Goal: Task Accomplishment & Management: Manage account settings

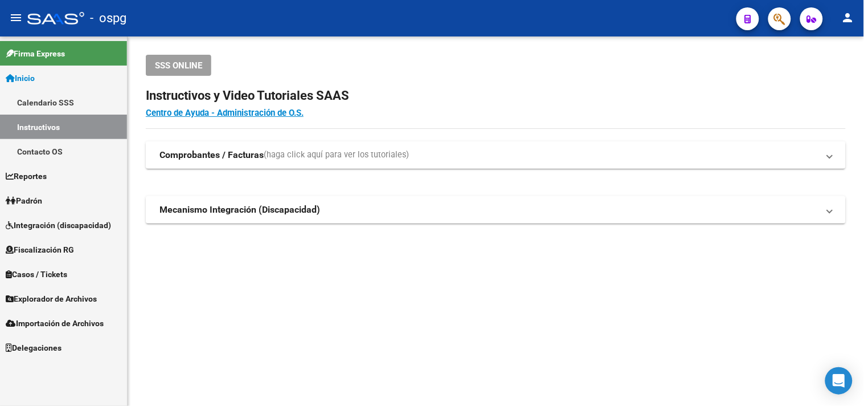
click at [49, 201] on link "Padrón" at bounding box center [63, 200] width 127 height 25
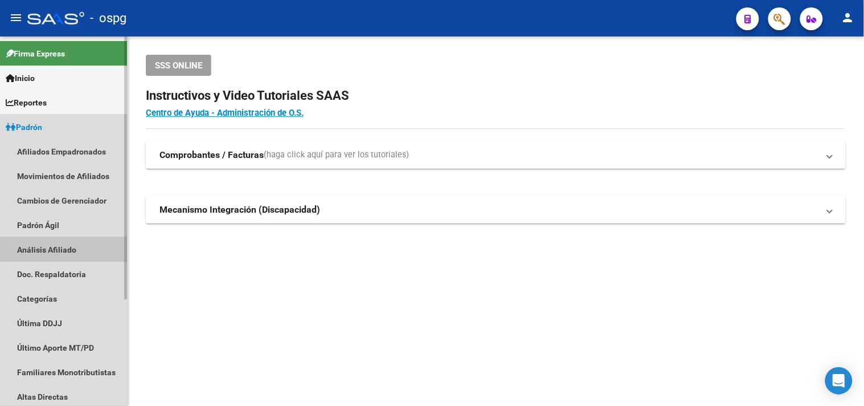
click at [53, 253] on link "Análisis Afiliado" at bounding box center [63, 249] width 127 height 25
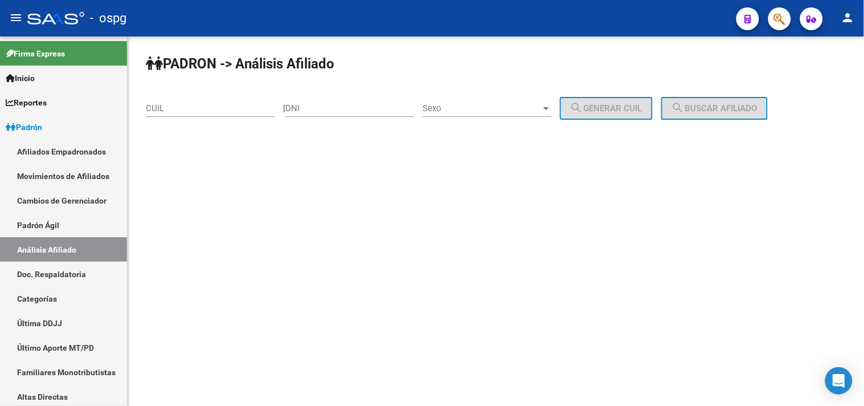
click at [161, 111] on input "CUIL" at bounding box center [210, 108] width 129 height 10
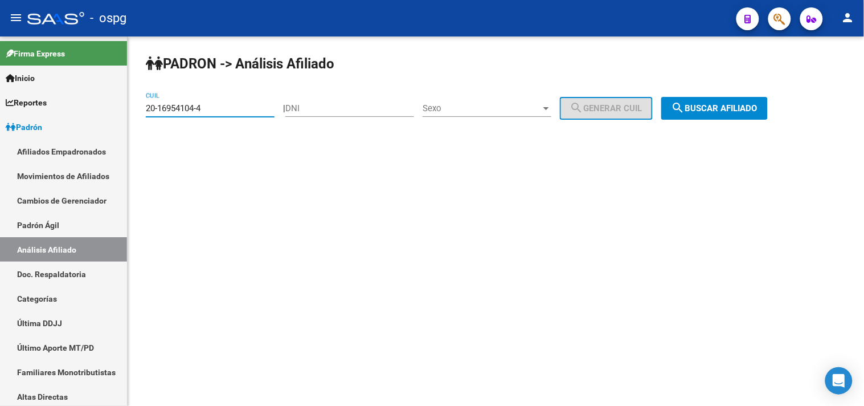
type input "20-16954104-4"
click at [731, 104] on span "search Buscar afiliado" at bounding box center [715, 108] width 86 height 10
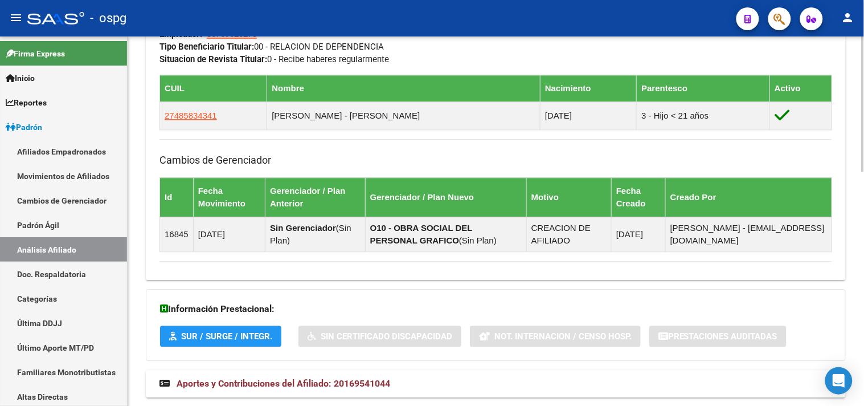
scroll to position [639, 0]
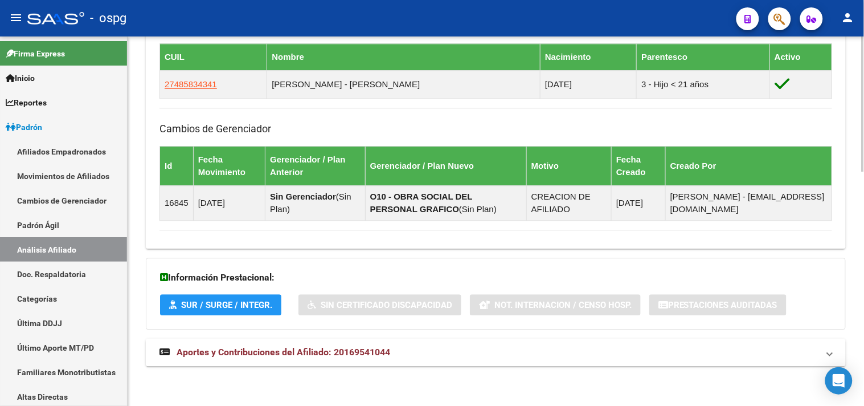
drag, startPoint x: 248, startPoint y: 352, endPoint x: 266, endPoint y: 350, distance: 17.7
click at [249, 352] on span "Aportes y Contribuciones del Afiliado: 20169541044" at bounding box center [284, 351] width 214 height 11
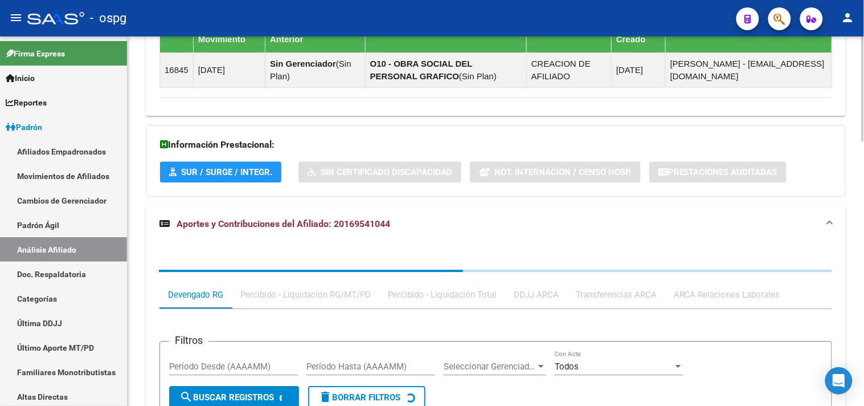
scroll to position [895, 0]
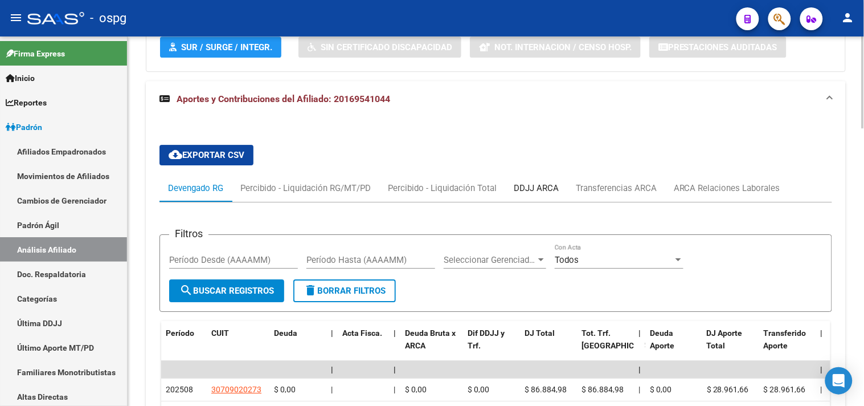
click at [540, 193] on div "DDJJ ARCA" at bounding box center [536, 188] width 45 height 13
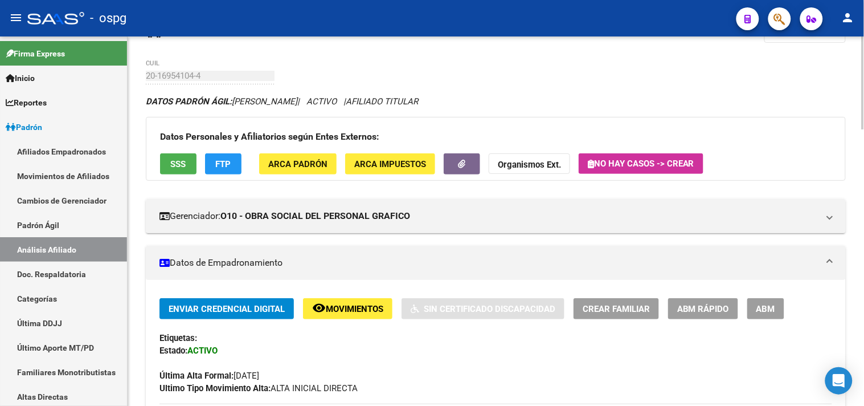
scroll to position [0, 0]
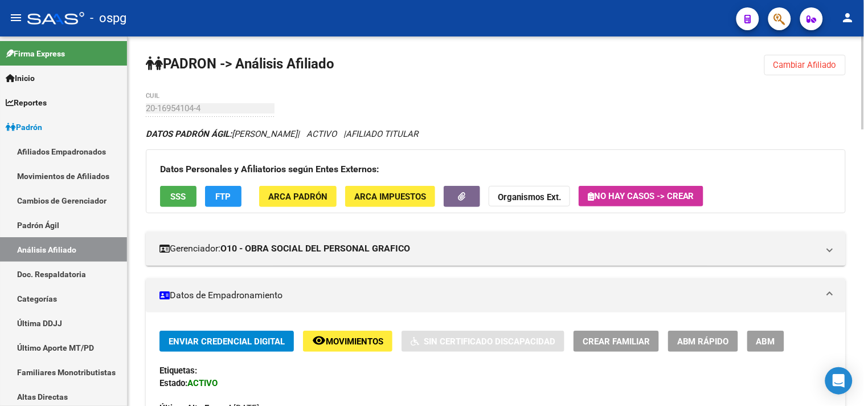
click at [786, 64] on span "Cambiar Afiliado" at bounding box center [805, 65] width 63 height 10
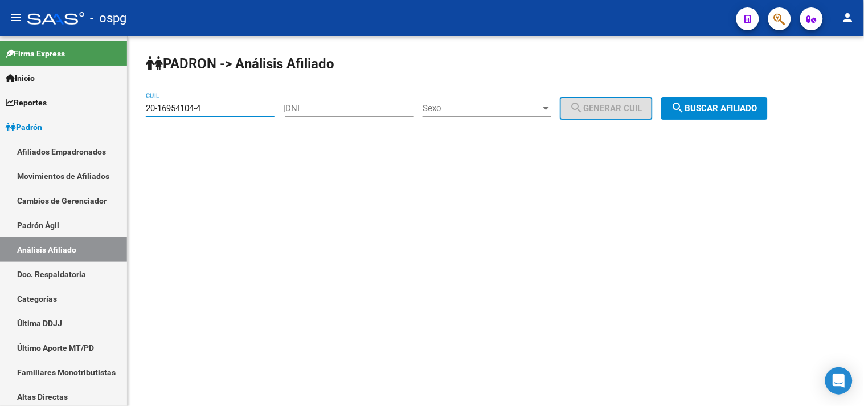
drag, startPoint x: 220, startPoint y: 112, endPoint x: 146, endPoint y: 116, distance: 74.2
click at [148, 116] on div "20-16954104-4 CUIL" at bounding box center [210, 104] width 129 height 25
click at [336, 111] on input "DNI" at bounding box center [350, 108] width 129 height 10
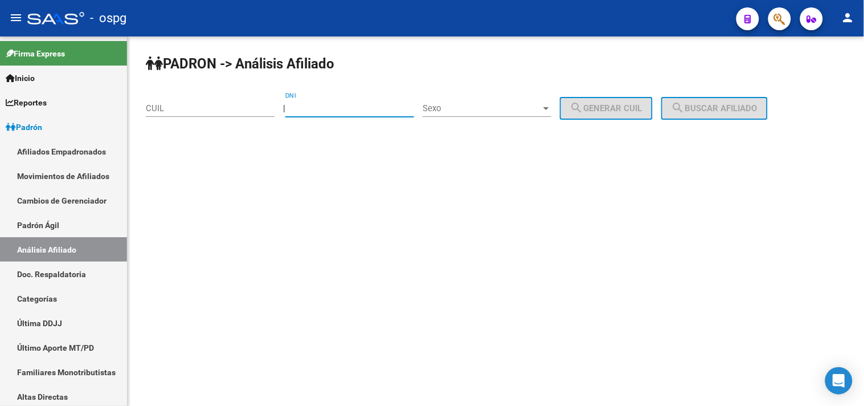
click at [171, 107] on input "CUIL" at bounding box center [210, 108] width 129 height 10
paste input "20-23234200-6"
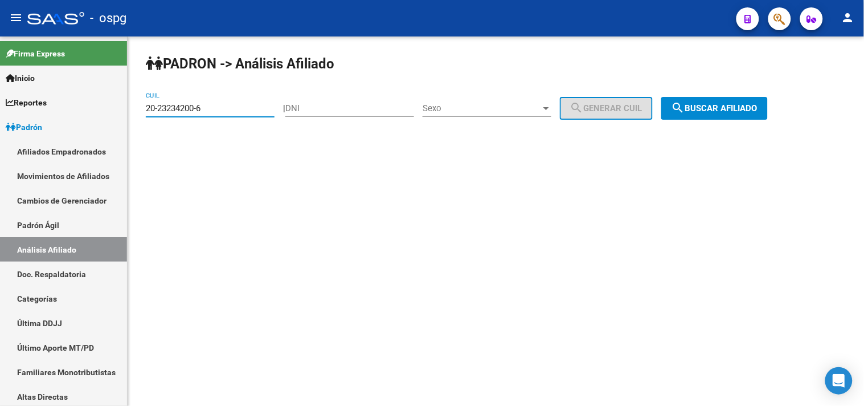
type input "20-23234200-6"
click at [716, 106] on span "search Buscar afiliado" at bounding box center [715, 108] width 86 height 10
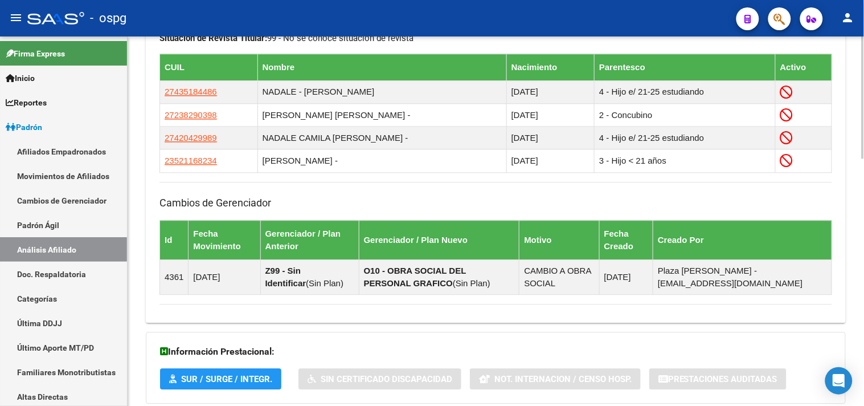
scroll to position [750, 0]
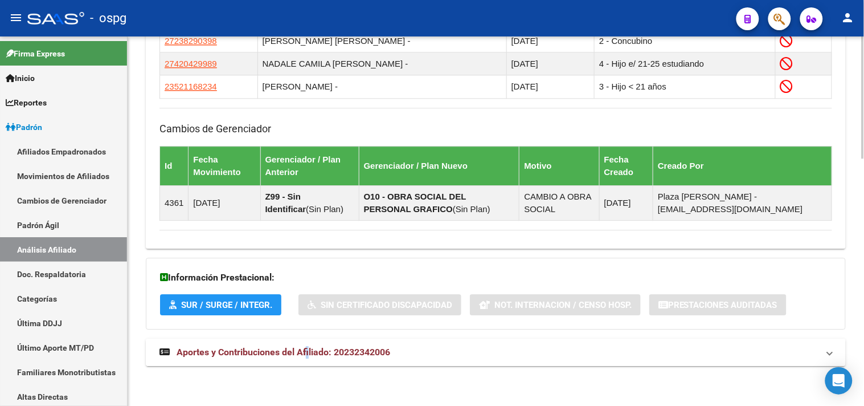
click at [307, 342] on mat-expansion-panel-header "Aportes y Contribuciones del Afiliado: 20232342006" at bounding box center [496, 351] width 700 height 27
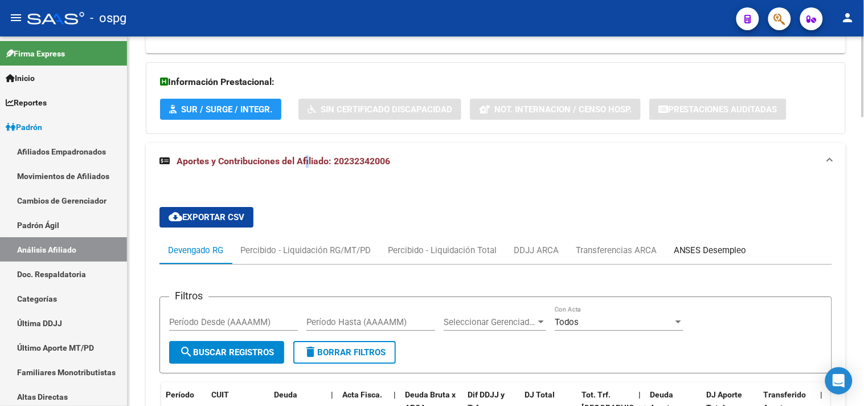
click at [711, 252] on div "ANSES Desempleo" at bounding box center [710, 250] width 73 height 13
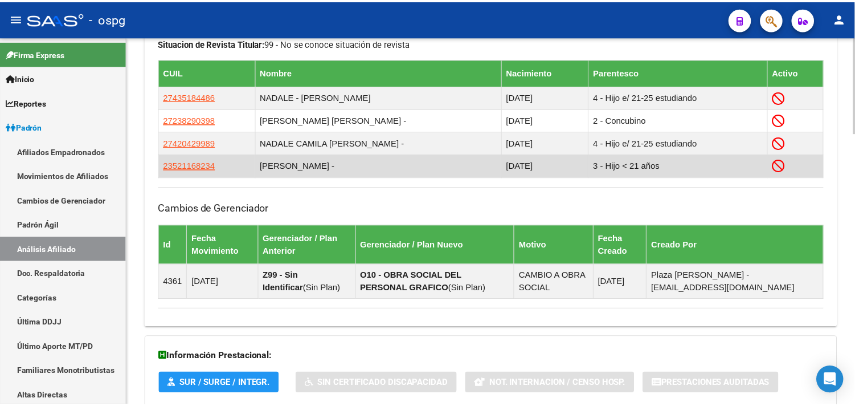
scroll to position [656, 0]
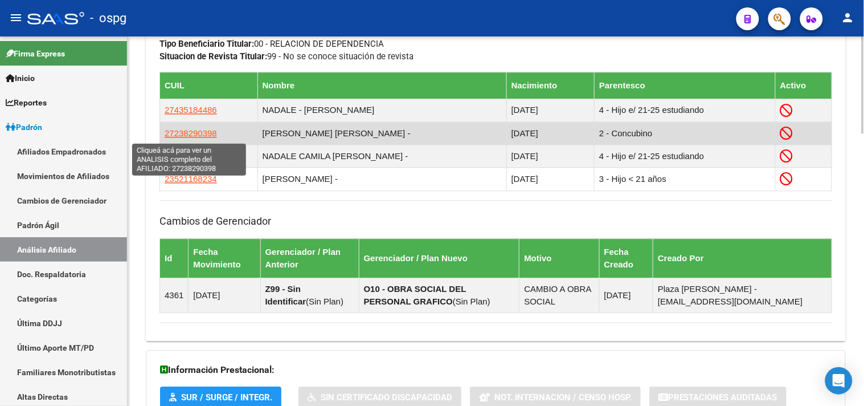
click at [186, 129] on span "27238290398" at bounding box center [191, 133] width 52 height 10
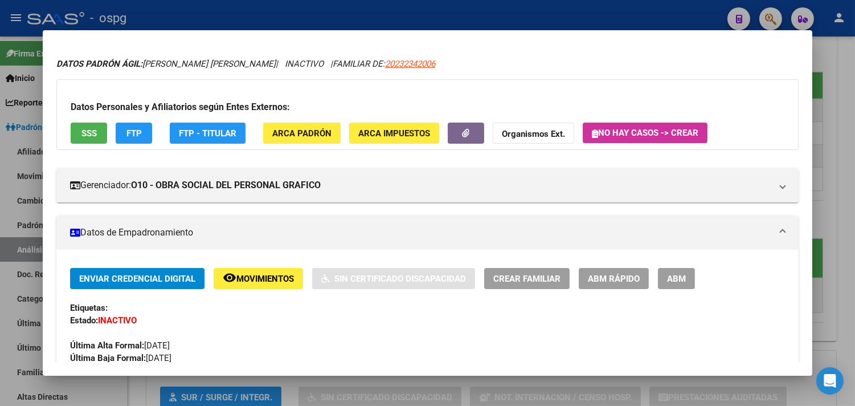
scroll to position [23, 0]
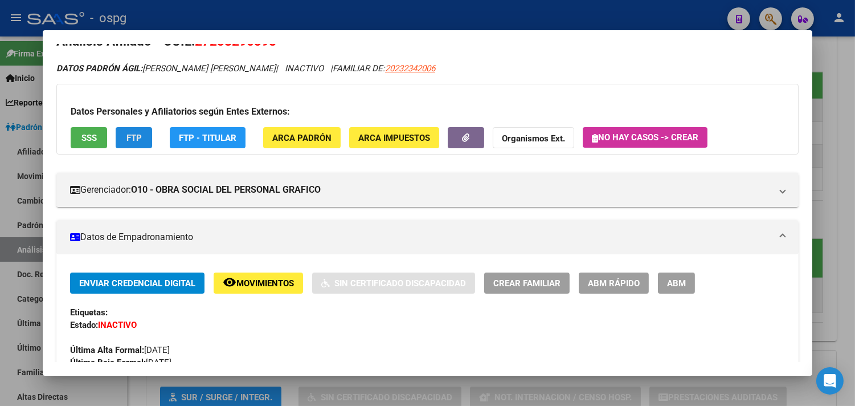
click at [133, 135] on span "FTP" at bounding box center [134, 138] width 15 height 10
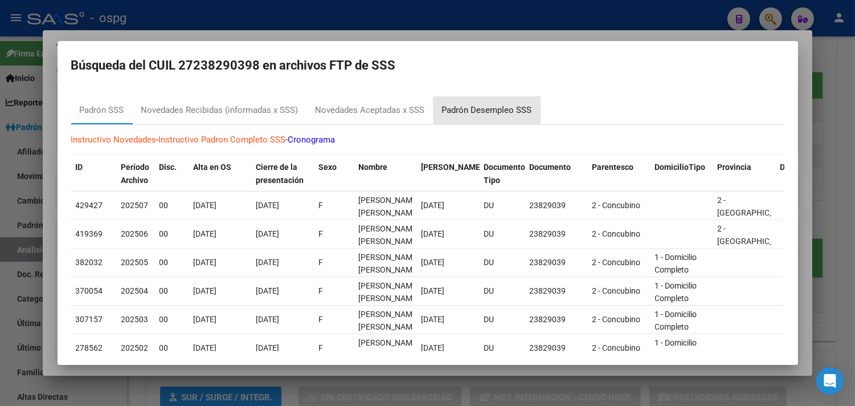
click at [496, 105] on div "Padrón Desempleo SSS" at bounding box center [487, 110] width 90 height 13
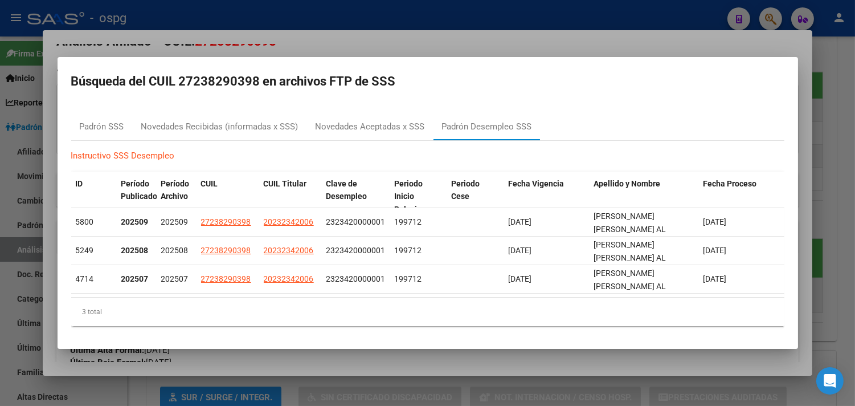
click at [363, 28] on div at bounding box center [427, 203] width 855 height 406
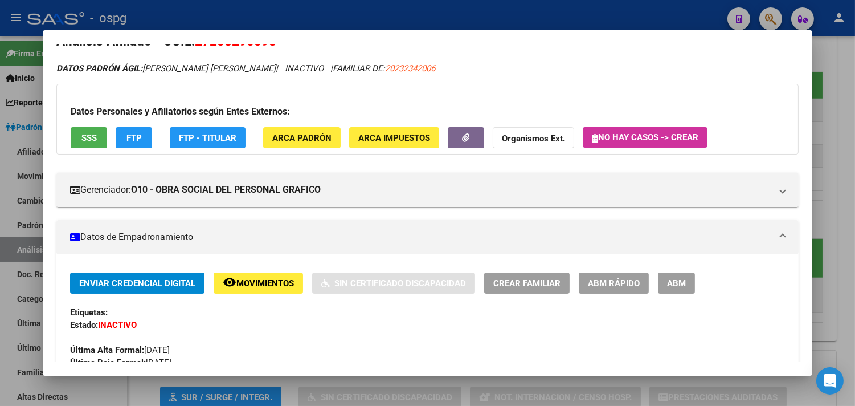
click at [84, 134] on span "SSS" at bounding box center [88, 138] width 15 height 10
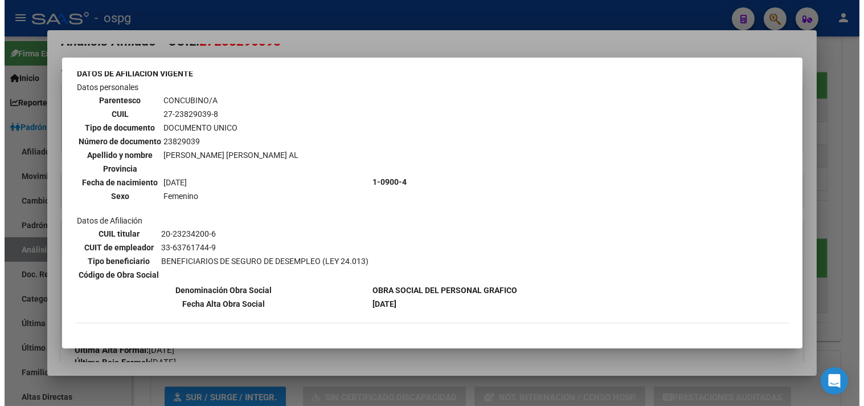
scroll to position [506, 0]
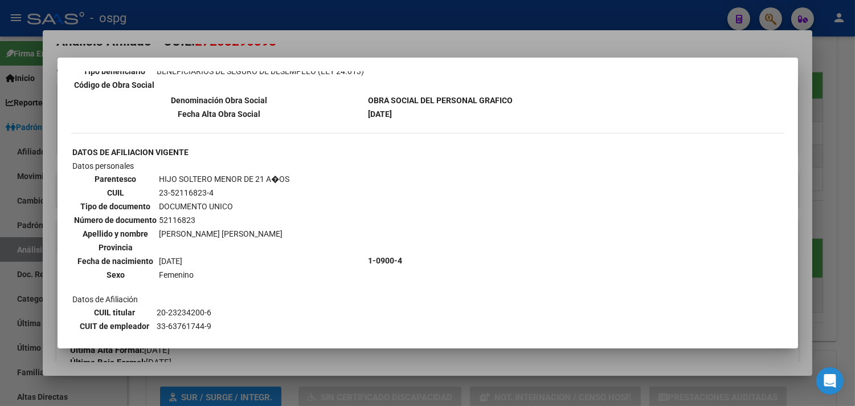
click at [314, 36] on div at bounding box center [427, 203] width 855 height 406
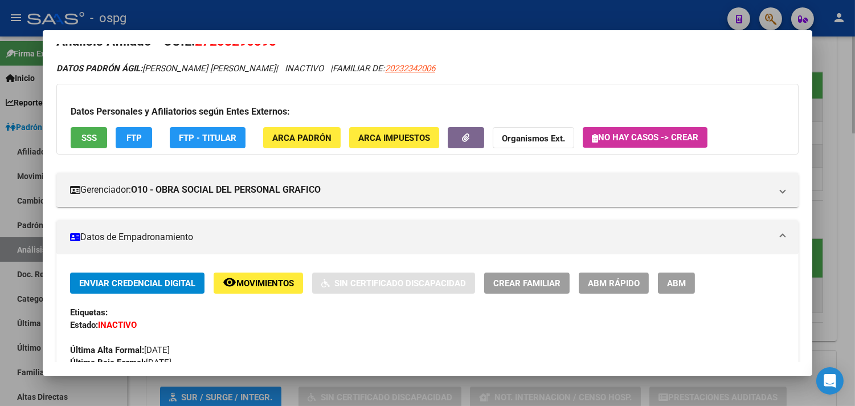
drag, startPoint x: 270, startPoint y: 8, endPoint x: 389, endPoint y: 43, distance: 123.5
click at [274, 7] on div at bounding box center [427, 203] width 855 height 406
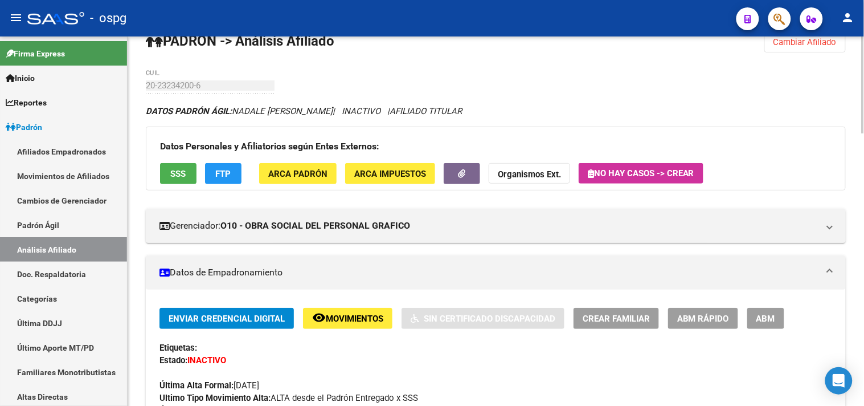
scroll to position [0, 0]
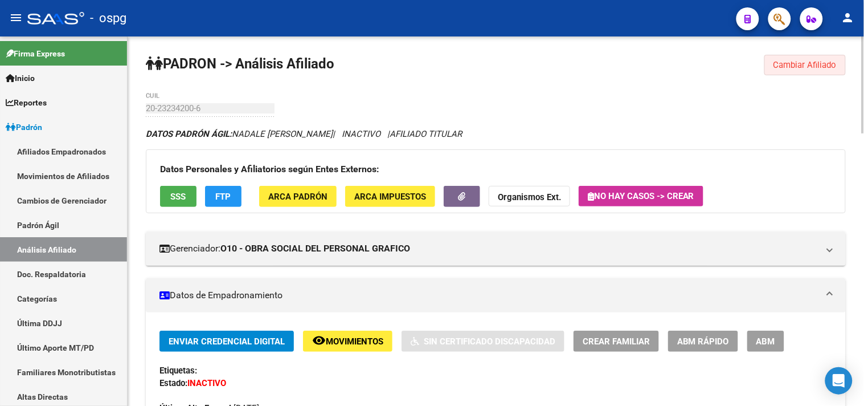
click at [801, 65] on span "Cambiar Afiliado" at bounding box center [805, 65] width 63 height 10
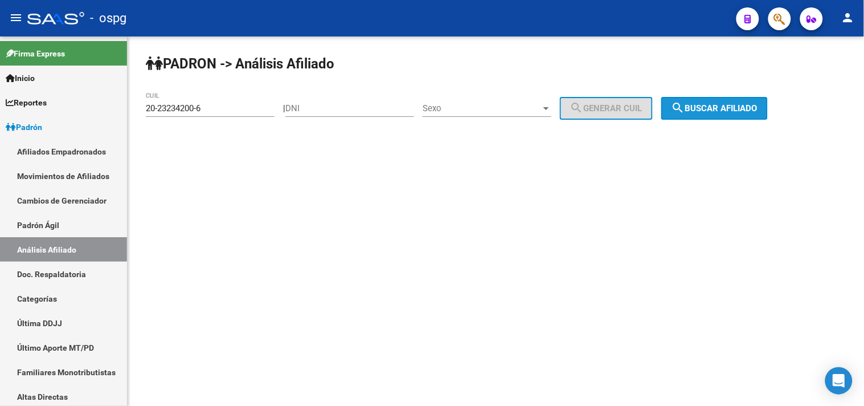
click at [704, 112] on span "search Buscar afiliado" at bounding box center [715, 108] width 86 height 10
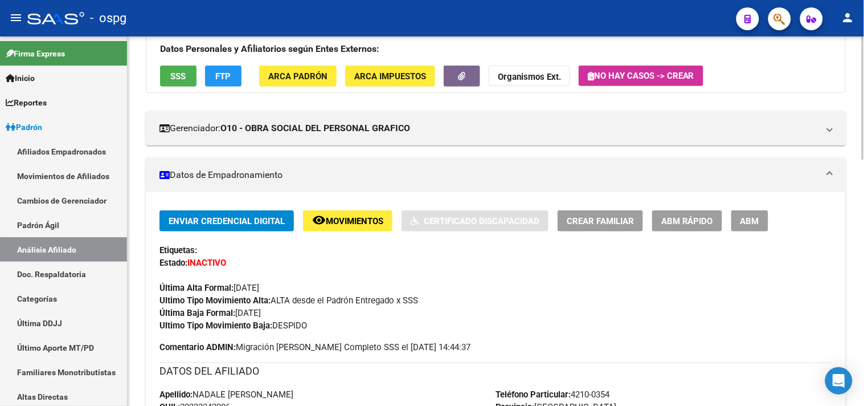
scroll to position [121, 0]
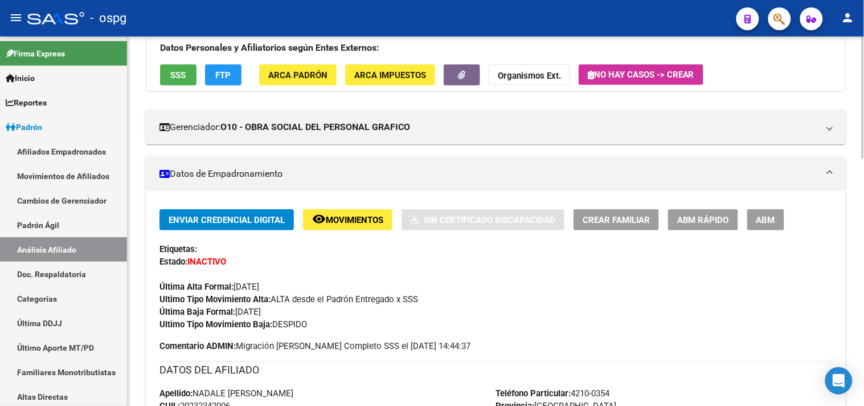
click at [770, 218] on span "ABM" at bounding box center [766, 220] width 19 height 10
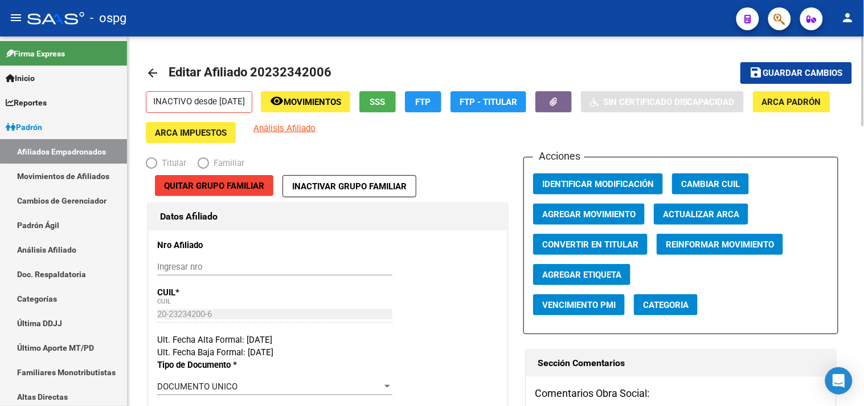
radio input "true"
type input "30-54954728-8"
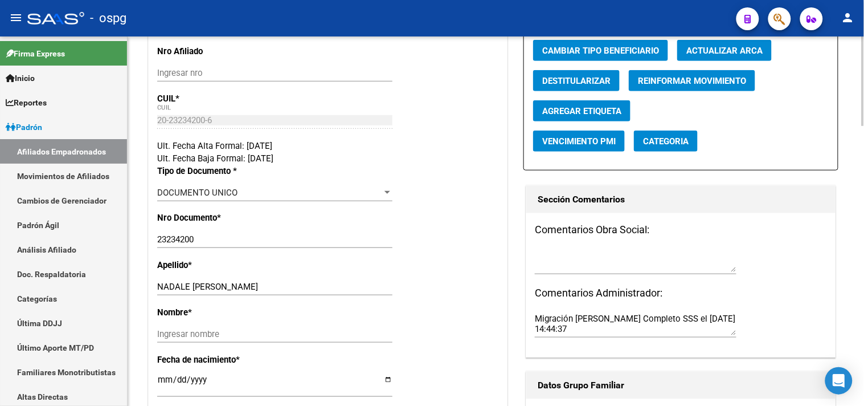
scroll to position [253, 0]
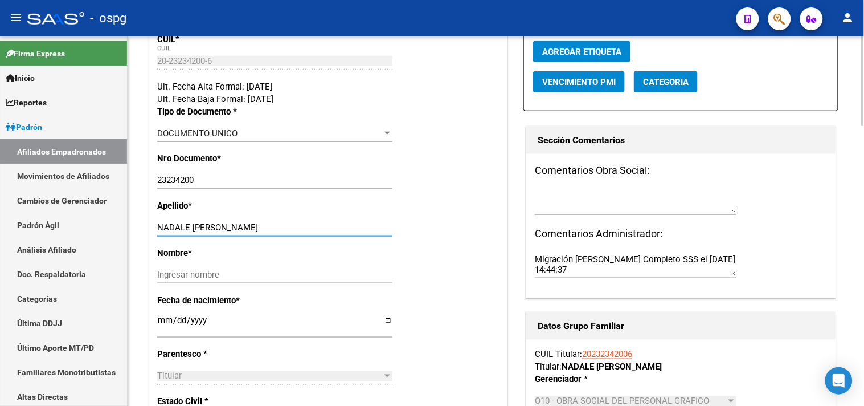
drag, startPoint x: 188, startPoint y: 225, endPoint x: 300, endPoint y: 233, distance: 111.9
click at [300, 233] on div "NADALE [PERSON_NAME] apellido" at bounding box center [274, 227] width 235 height 17
drag, startPoint x: 251, startPoint y: 219, endPoint x: 268, endPoint y: 228, distance: 18.6
click at [268, 228] on input "NADALE [PERSON_NAME]" at bounding box center [274, 227] width 235 height 10
type input "NADALE"
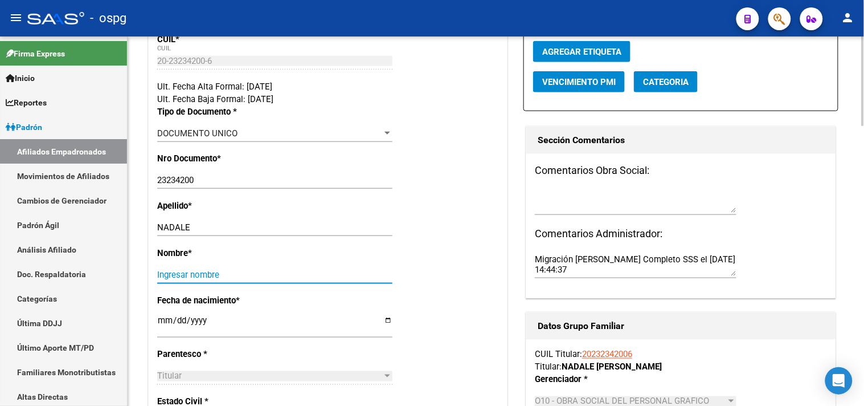
click at [169, 278] on input "Ingresar nombre" at bounding box center [274, 275] width 235 height 10
paste input "[PERSON_NAME]"
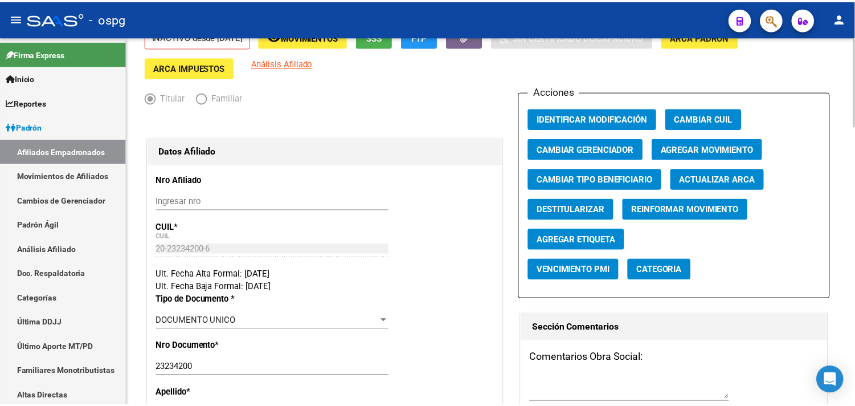
scroll to position [0, 0]
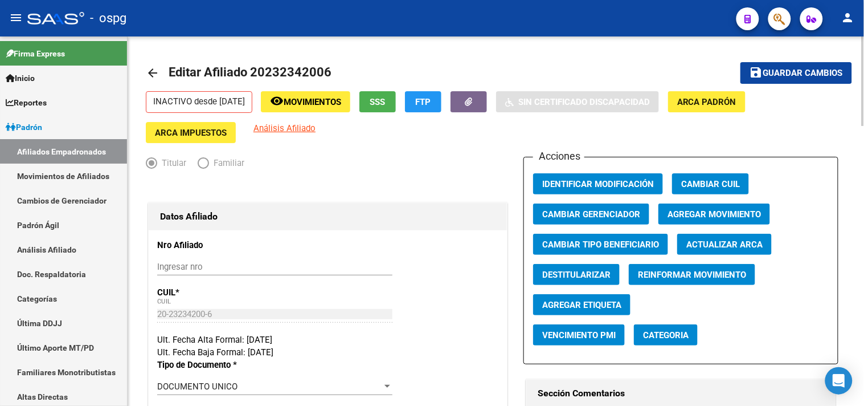
type input "[PERSON_NAME]"
click at [785, 77] on span "Guardar cambios" at bounding box center [804, 73] width 80 height 10
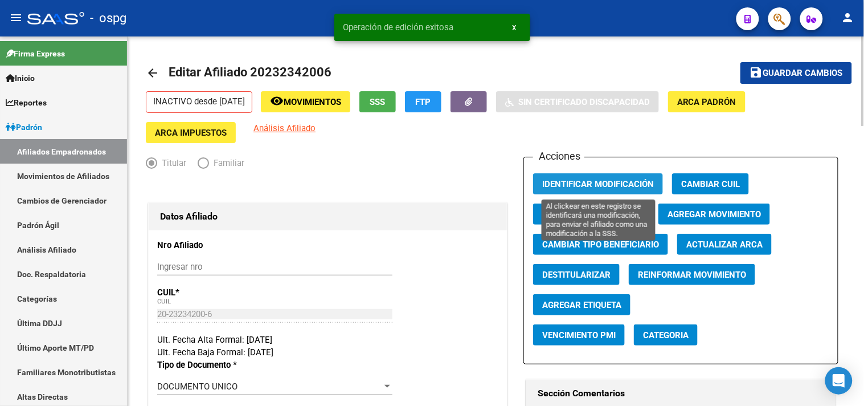
drag, startPoint x: 605, startPoint y: 178, endPoint x: 599, endPoint y: 169, distance: 11.2
click at [604, 178] on span "Identificar Modificación" at bounding box center [599, 183] width 112 height 10
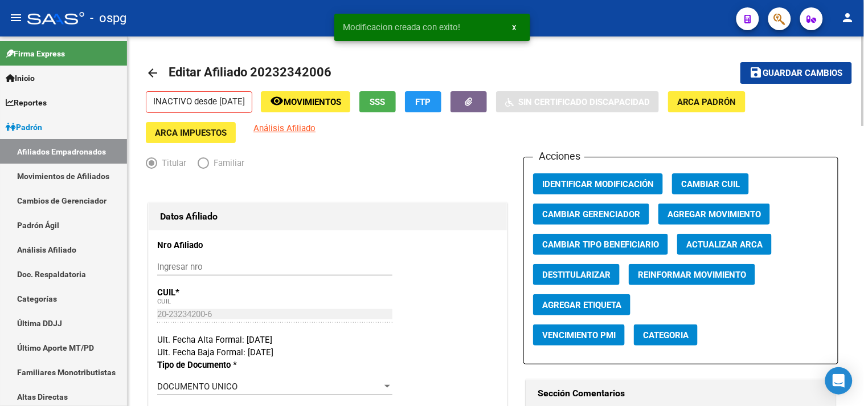
click at [713, 214] on span "Agregar Movimiento" at bounding box center [714, 214] width 93 height 10
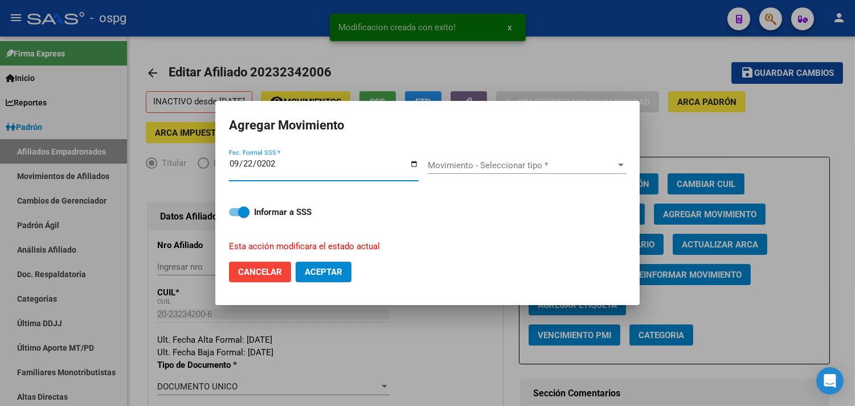
type input "[DATE]"
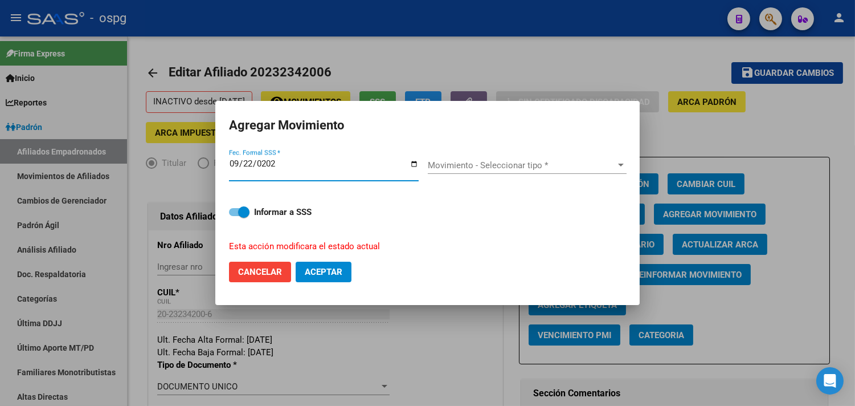
click at [471, 163] on span "Movimiento - Seleccionar tipo *" at bounding box center [522, 165] width 189 height 10
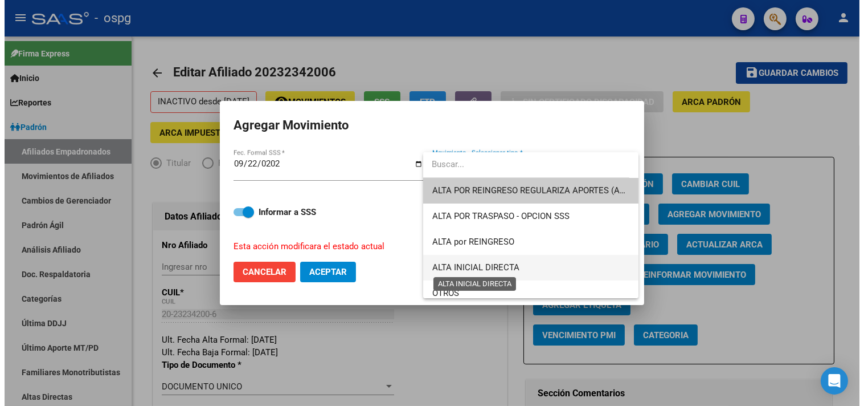
scroll to position [63, 0]
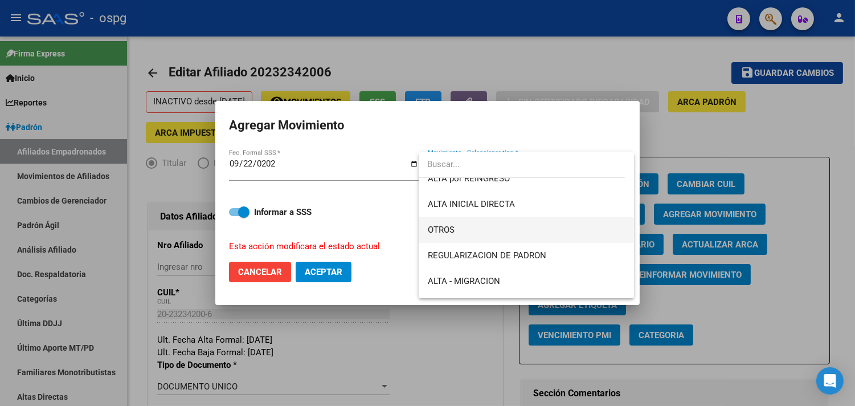
click at [479, 230] on span "OTROS" at bounding box center [527, 230] width 198 height 26
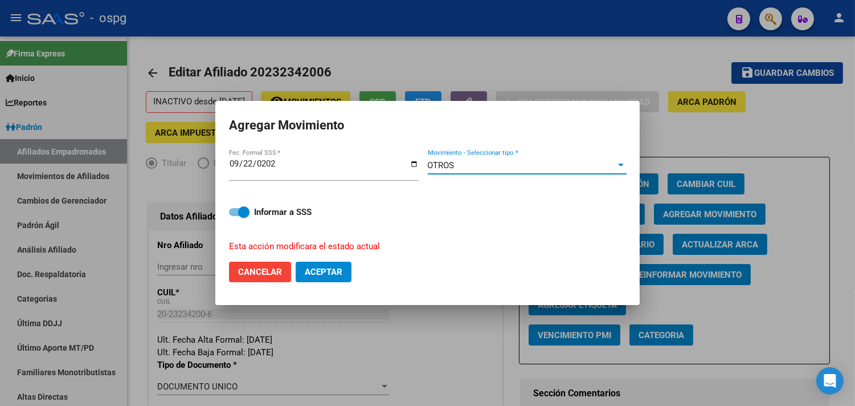
click at [349, 270] on button "Aceptar" at bounding box center [324, 272] width 56 height 21
checkbox input "false"
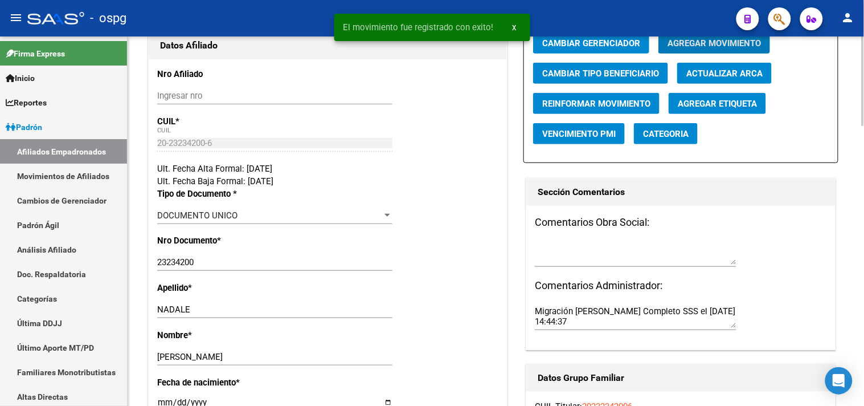
scroll to position [190, 0]
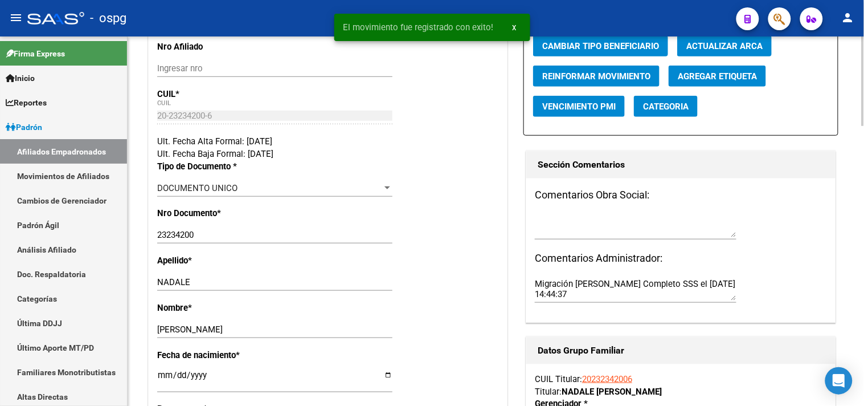
click at [540, 237] on textarea at bounding box center [636, 225] width 202 height 23
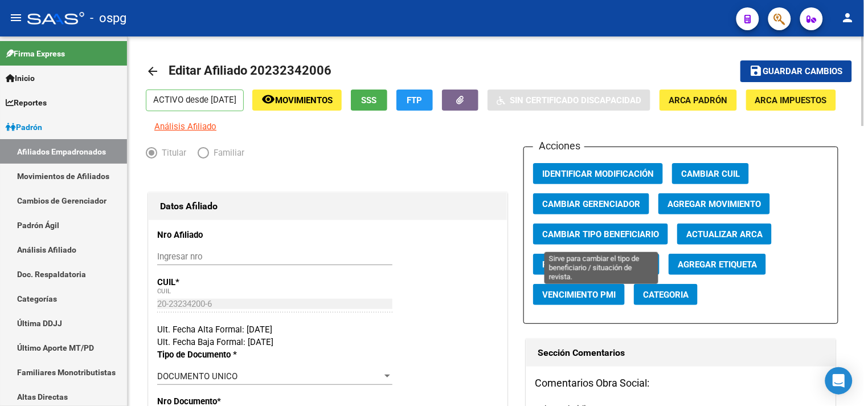
scroll to position [0, 0]
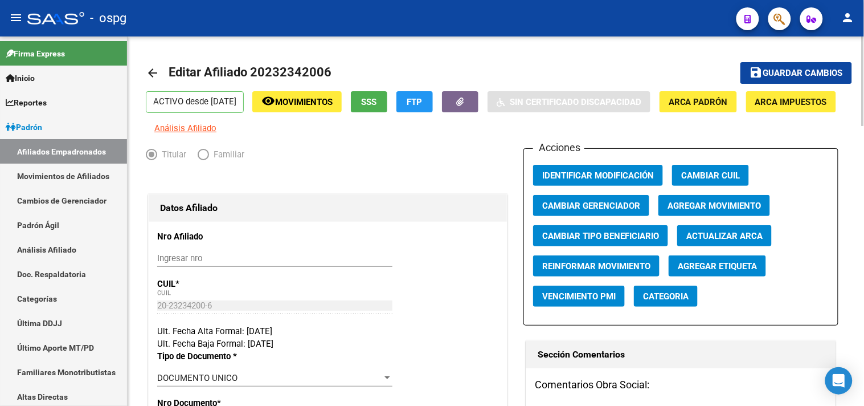
type textarea "cobra subsidio"
click at [800, 72] on span "Guardar cambios" at bounding box center [804, 73] width 80 height 10
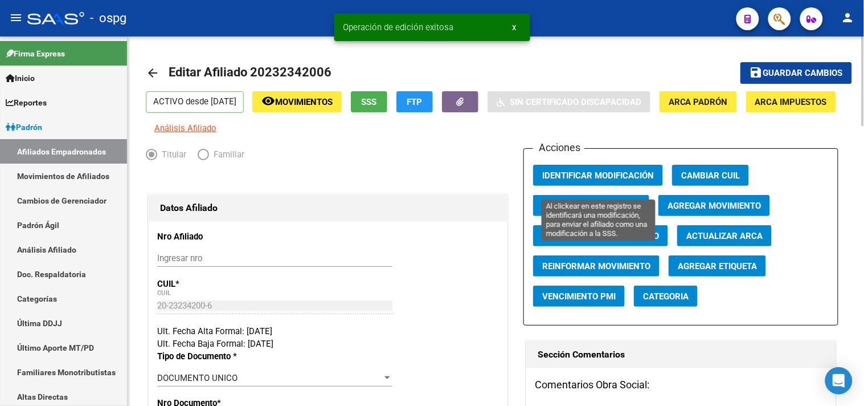
click at [604, 181] on button "Identificar Modificación" at bounding box center [598, 175] width 130 height 21
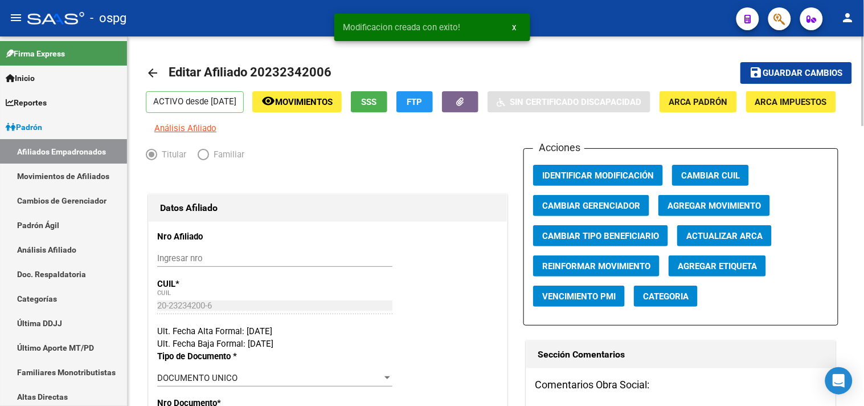
click at [146, 82] on link "arrow_back" at bounding box center [157, 72] width 23 height 27
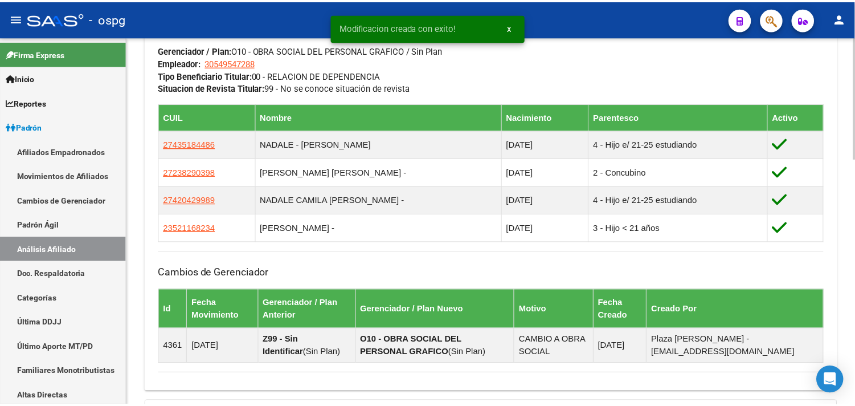
scroll to position [628, 0]
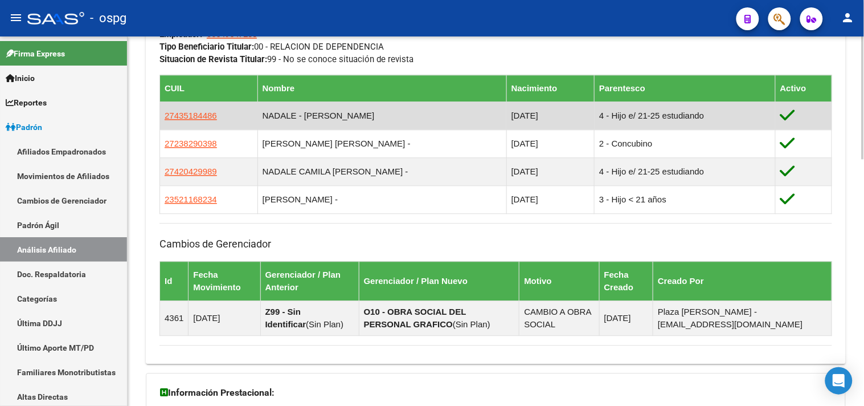
click at [185, 110] on app-link-go-to "27435184486" at bounding box center [191, 115] width 52 height 13
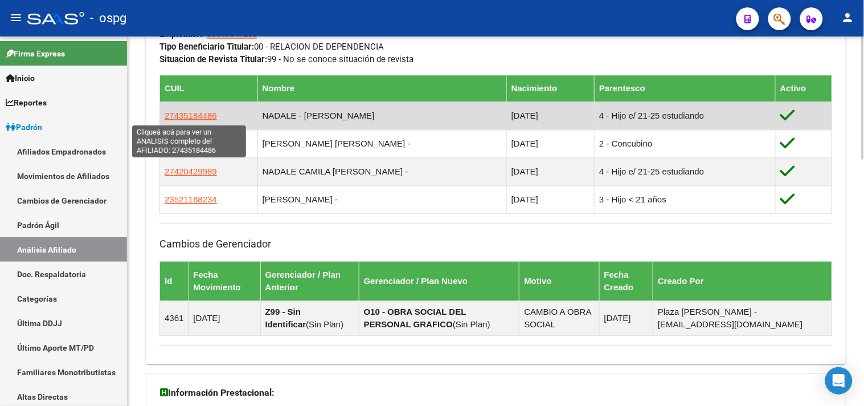
click at [181, 117] on span "27435184486" at bounding box center [191, 116] width 52 height 10
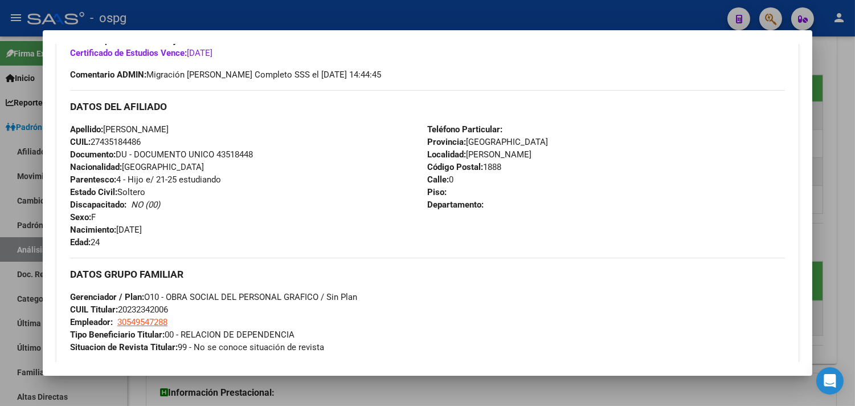
scroll to position [380, 0]
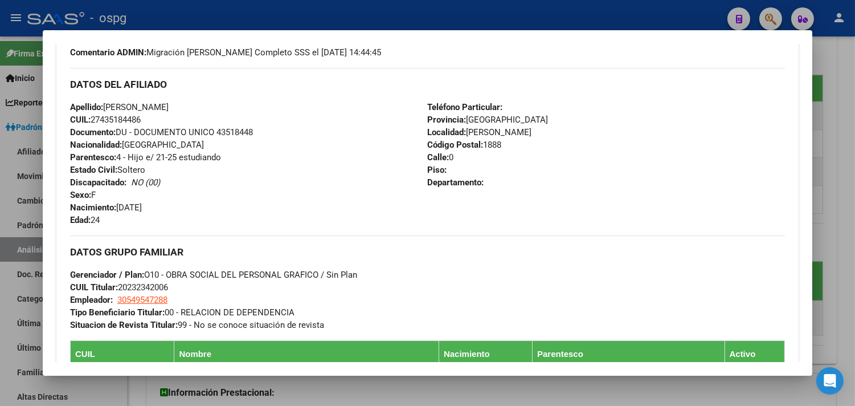
click at [211, 18] on div at bounding box center [427, 203] width 855 height 406
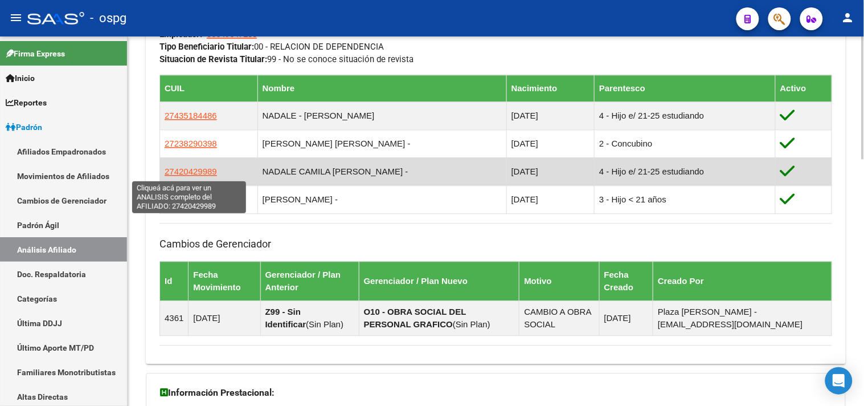
click at [188, 173] on span "27420429989" at bounding box center [191, 171] width 52 height 10
type textarea "27420429989"
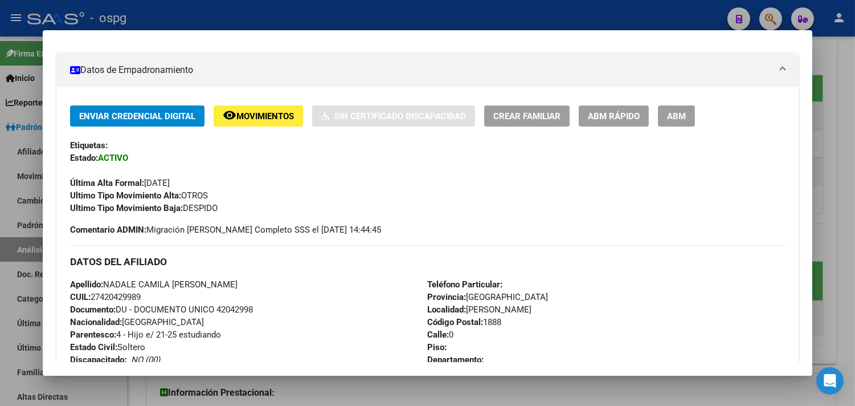
scroll to position [316, 0]
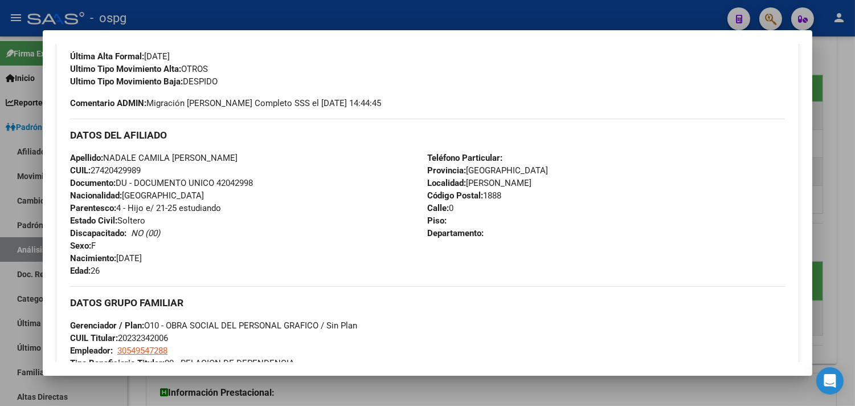
click at [169, 14] on div at bounding box center [427, 203] width 855 height 406
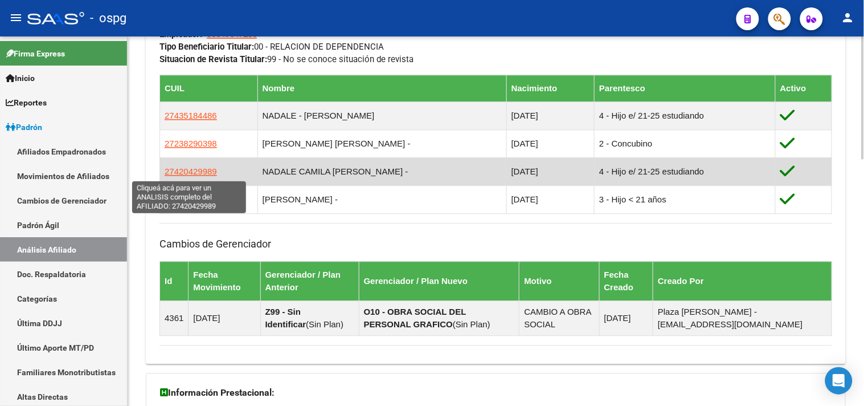
click at [177, 168] on span "27420429989" at bounding box center [191, 171] width 52 height 10
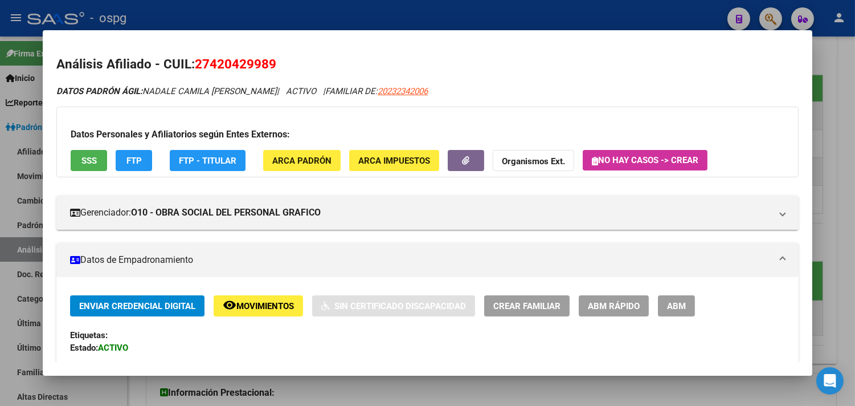
click at [684, 304] on button "ABM" at bounding box center [676, 305] width 37 height 21
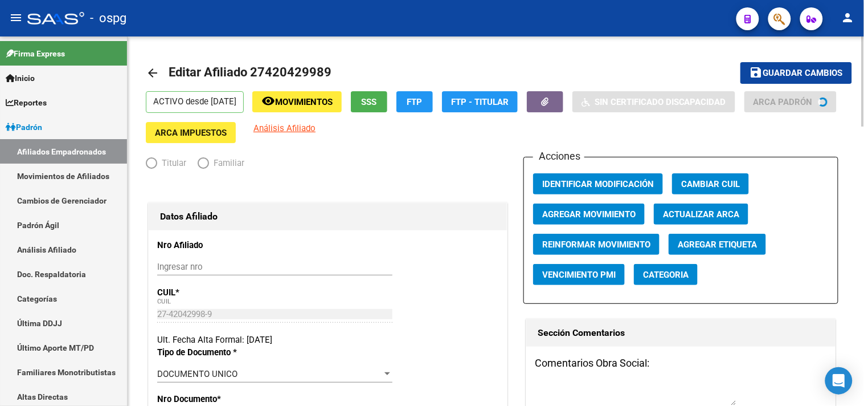
radio input "true"
type input "30-54954728-8"
click at [596, 214] on span "Agregar Movimiento" at bounding box center [589, 214] width 93 height 10
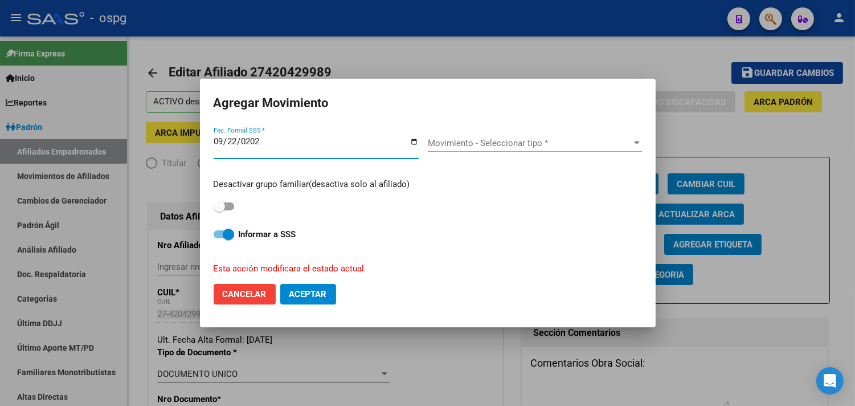
type input "[DATE]"
click at [509, 141] on span "Movimiento - Seleccionar tipo *" at bounding box center [530, 143] width 204 height 10
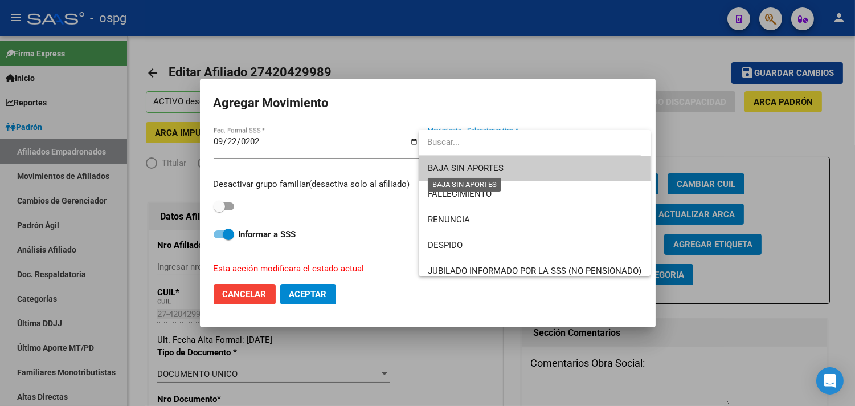
click at [496, 169] on span "BAJA SIN APORTES" at bounding box center [466, 168] width 76 height 10
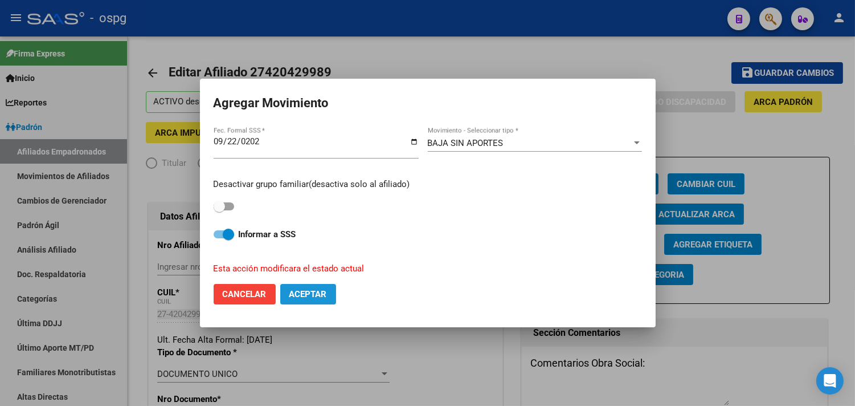
click at [315, 294] on span "Aceptar" at bounding box center [308, 294] width 38 height 10
checkbox input "false"
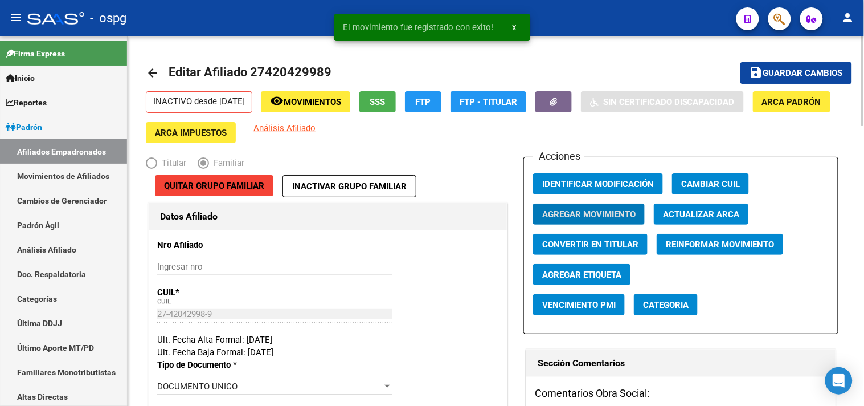
click at [815, 66] on button "save Guardar cambios" at bounding box center [797, 72] width 112 height 21
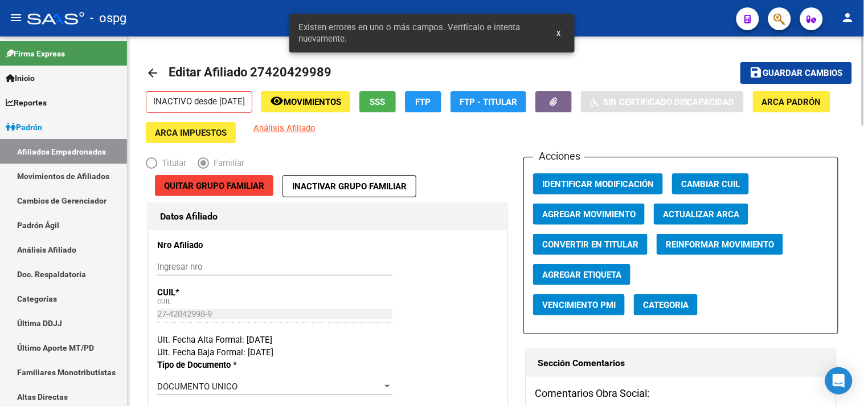
click at [589, 173] on div "Acciones Identificar Modificación Cambiar CUIL Agregar Movimiento Actualizar AR…" at bounding box center [681, 245] width 315 height 177
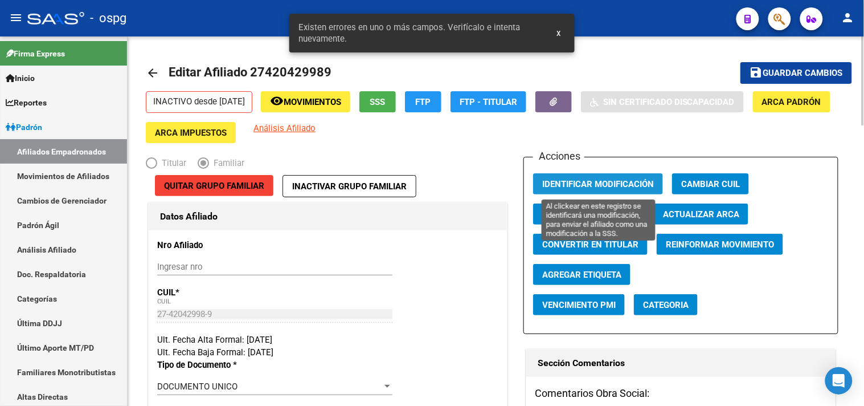
click at [584, 186] on span "Identificar Modificación" at bounding box center [599, 184] width 112 height 10
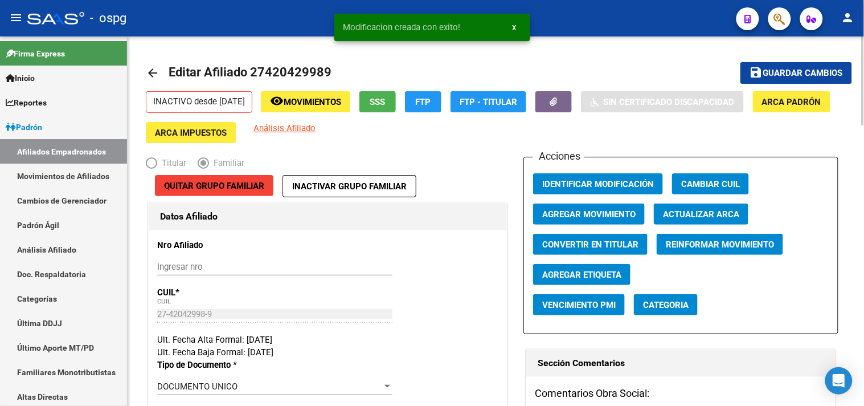
click at [149, 71] on mat-icon "arrow_back" at bounding box center [153, 73] width 14 height 14
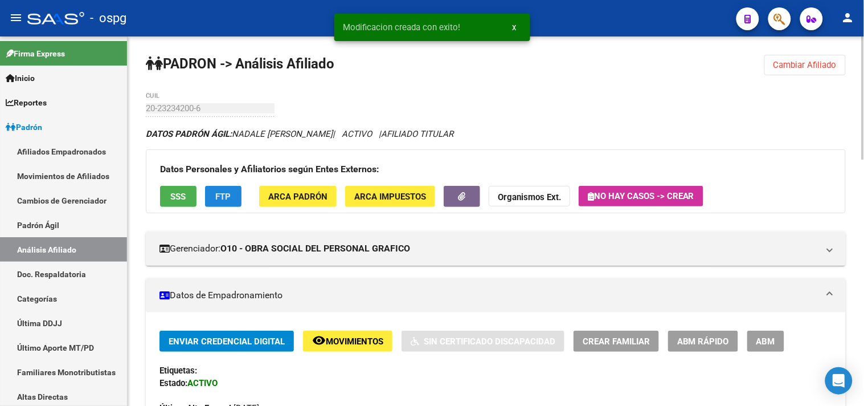
click at [233, 200] on button "FTP" at bounding box center [223, 196] width 36 height 21
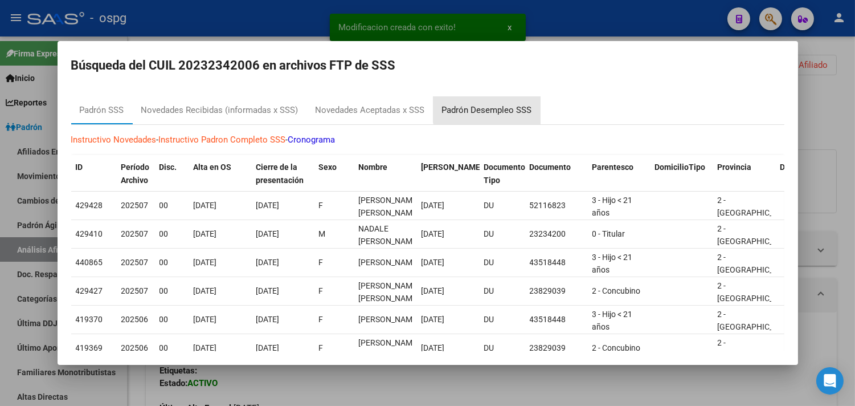
click at [492, 108] on div "Padrón Desempleo SSS" at bounding box center [487, 110] width 90 height 13
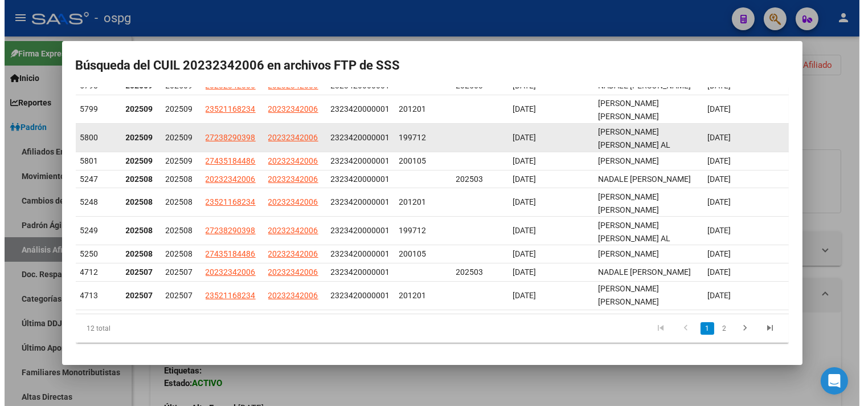
scroll to position [2, 0]
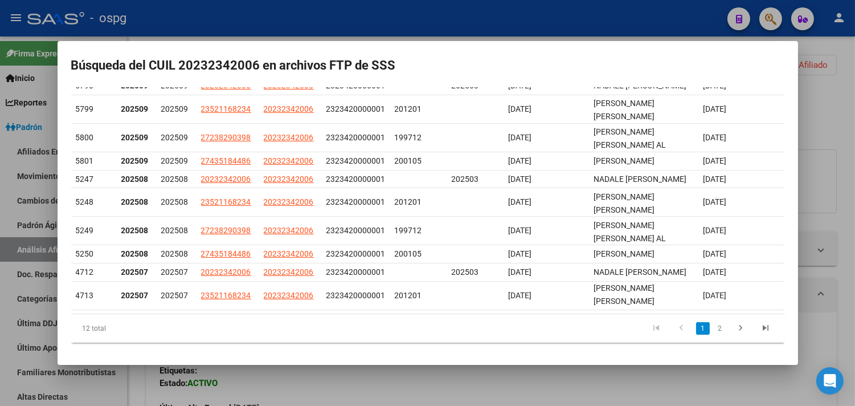
click at [554, 23] on div at bounding box center [427, 203] width 855 height 406
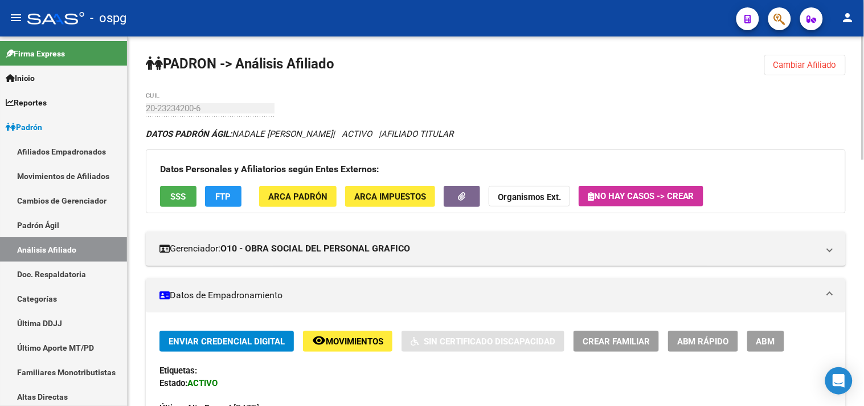
drag, startPoint x: 809, startPoint y: 83, endPoint x: 801, endPoint y: 75, distance: 11.3
drag, startPoint x: 801, startPoint y: 75, endPoint x: 788, endPoint y: 64, distance: 16.9
click at [794, 71] on button "Cambiar Afiliado" at bounding box center [805, 65] width 81 height 21
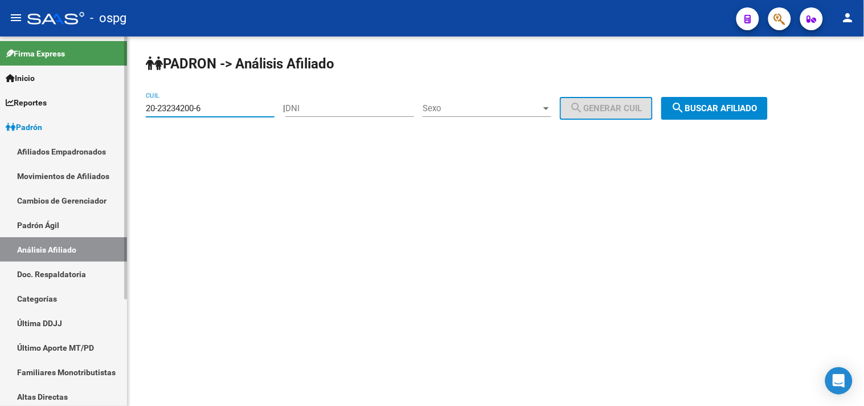
drag, startPoint x: 209, startPoint y: 110, endPoint x: 87, endPoint y: 92, distance: 122.7
click at [87, 92] on mat-sidenav-container "Firma Express Inicio Calendario SSS Instructivos Contacto OS Reportes Ingresos …" at bounding box center [432, 220] width 864 height 369
paste input "20-16348421-9"
type input "20-16348421-9"
click at [739, 103] on button "search Buscar afiliado" at bounding box center [715, 108] width 107 height 23
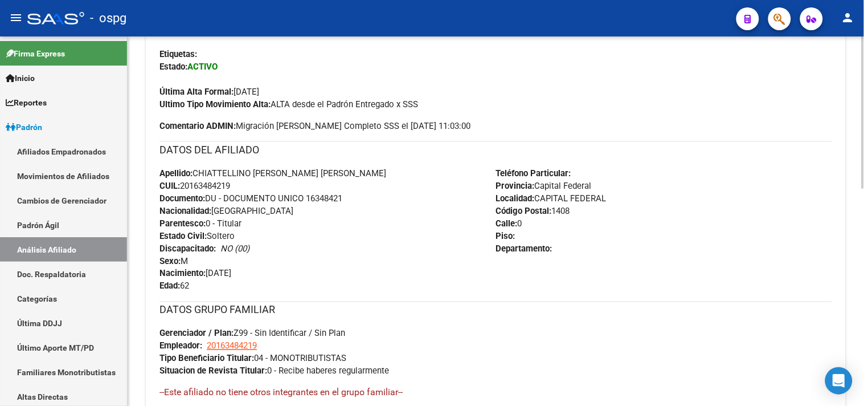
scroll to position [526, 0]
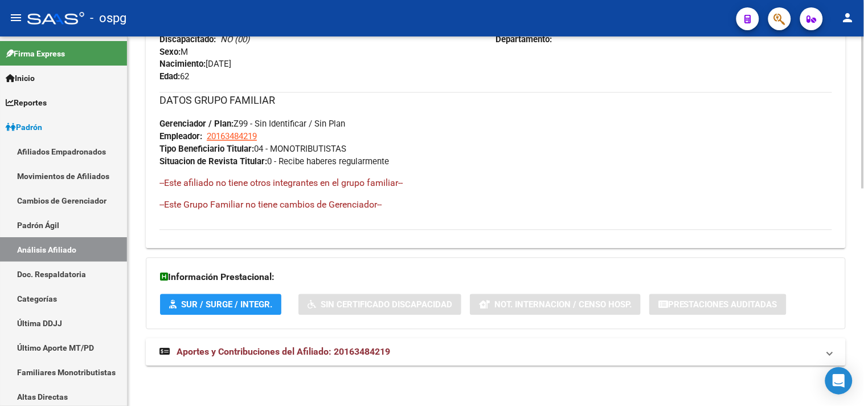
click at [213, 352] on span "Aportes y Contribuciones del Afiliado: 20163484219" at bounding box center [284, 351] width 214 height 11
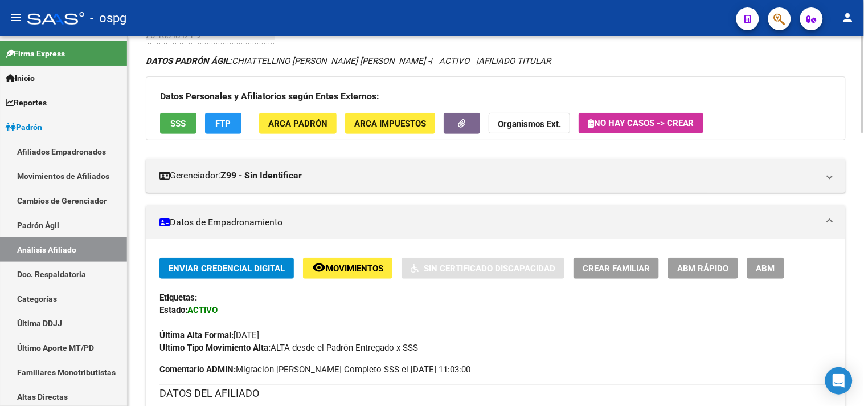
scroll to position [0, 0]
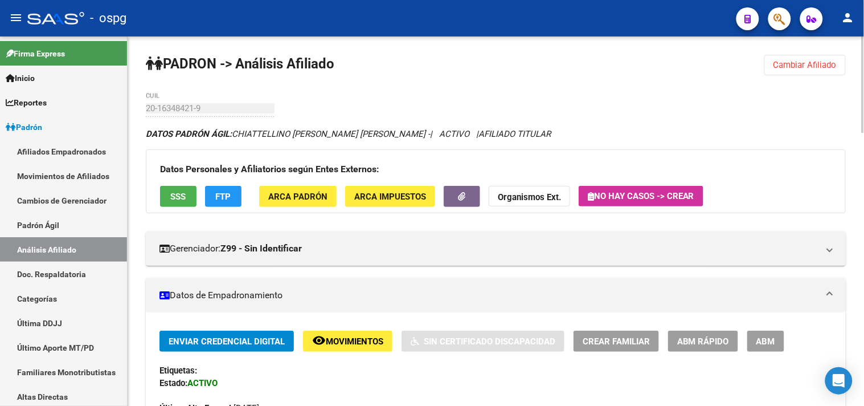
click at [777, 65] on span "Cambiar Afiliado" at bounding box center [805, 65] width 63 height 10
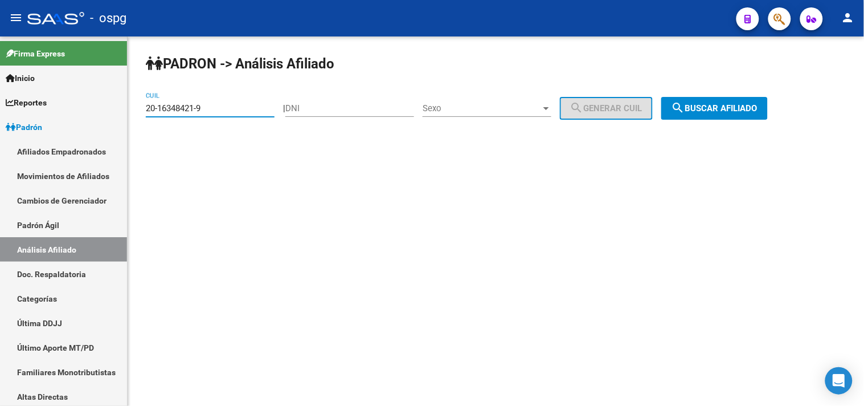
drag, startPoint x: 219, startPoint y: 111, endPoint x: 129, endPoint y: 108, distance: 90.1
click at [132, 109] on div "[PERSON_NAME] -> Análisis Afiliado 20-16348421-9 CUIL | DNI Sexo Sexo search Ge…" at bounding box center [496, 96] width 737 height 120
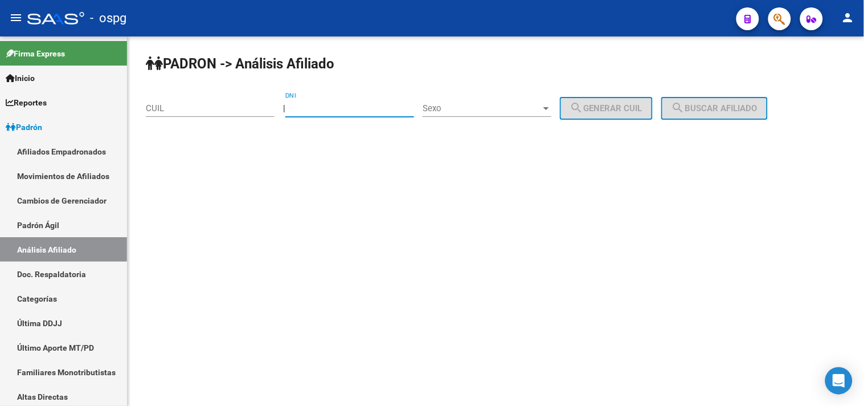
click at [326, 113] on input "DNI" at bounding box center [350, 108] width 129 height 10
type input "45909998"
click at [494, 106] on span "Sexo" at bounding box center [482, 108] width 119 height 10
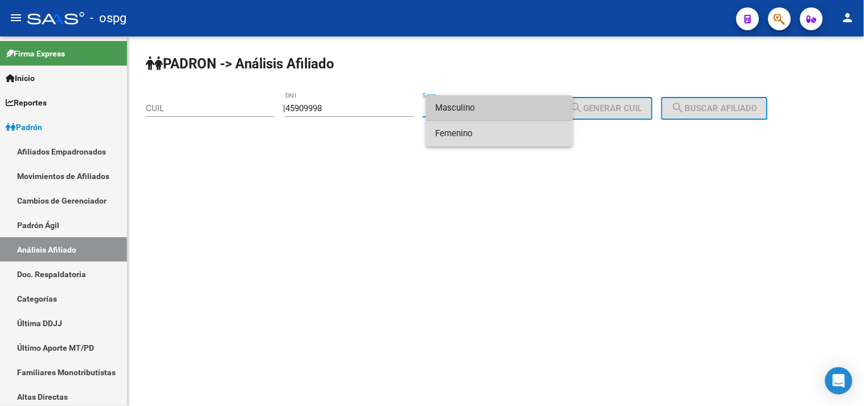
click at [489, 134] on span "Femenino" at bounding box center [499, 134] width 129 height 26
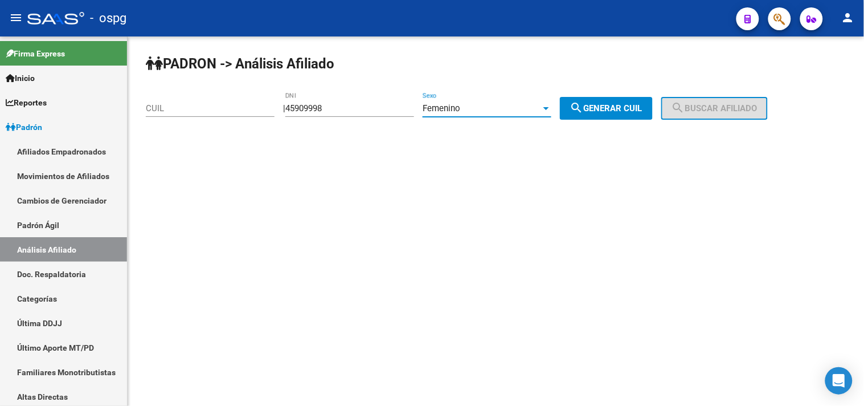
drag, startPoint x: 589, startPoint y: 115, endPoint x: 624, endPoint y: 115, distance: 34.8
click at [599, 116] on button "search Generar CUIL" at bounding box center [606, 108] width 93 height 23
type input "27-45909998-6"
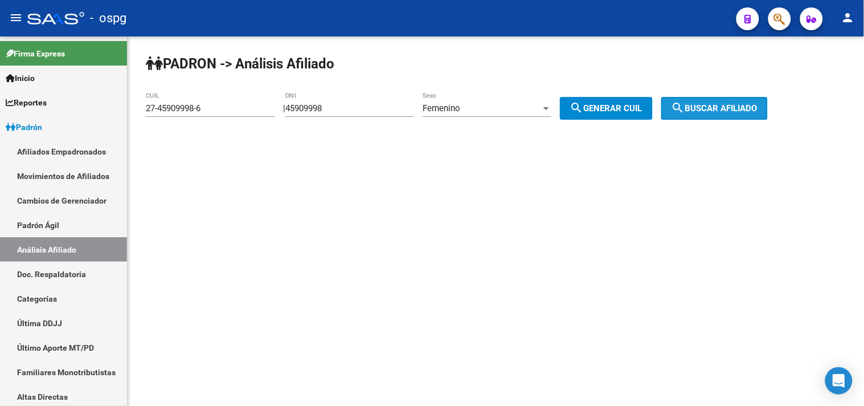
click at [686, 106] on mat-icon "search" at bounding box center [679, 108] width 14 height 14
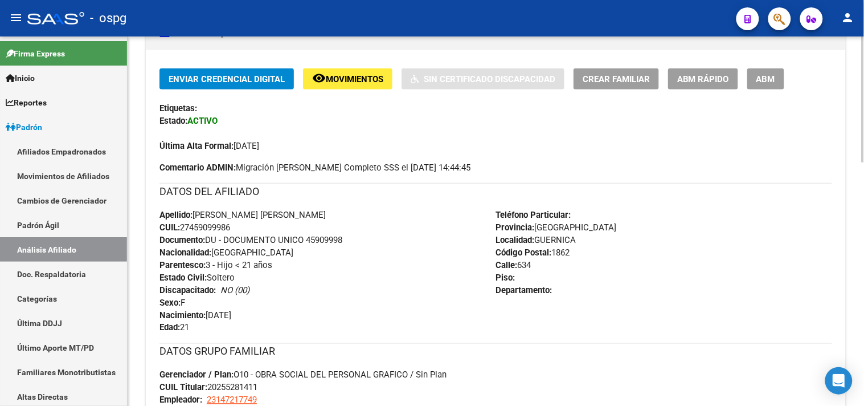
scroll to position [190, 0]
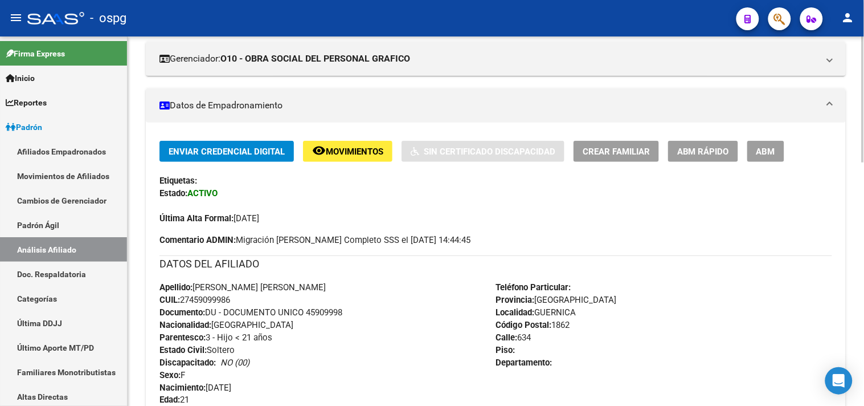
click at [772, 150] on span "ABM" at bounding box center [766, 151] width 19 height 10
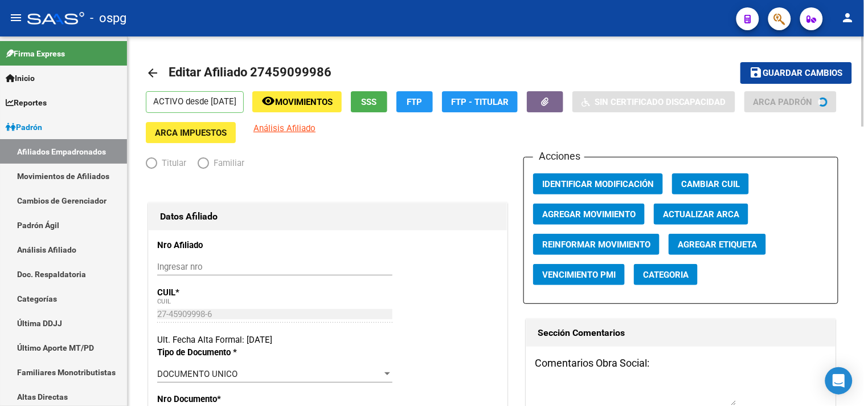
radio input "true"
type input "23-14721774-9"
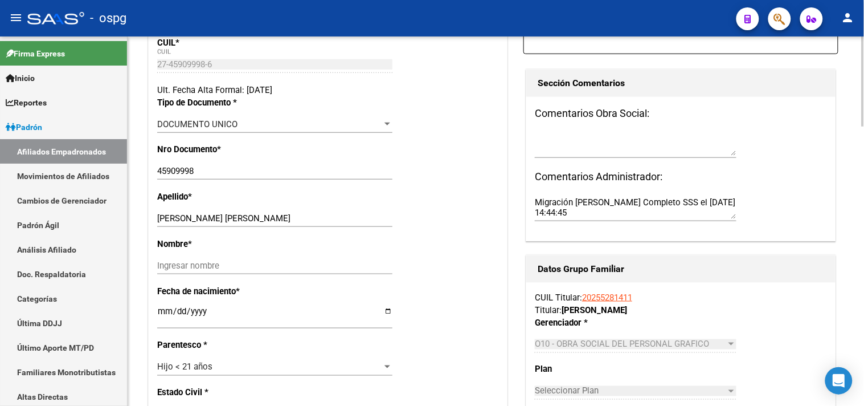
scroll to position [253, 0]
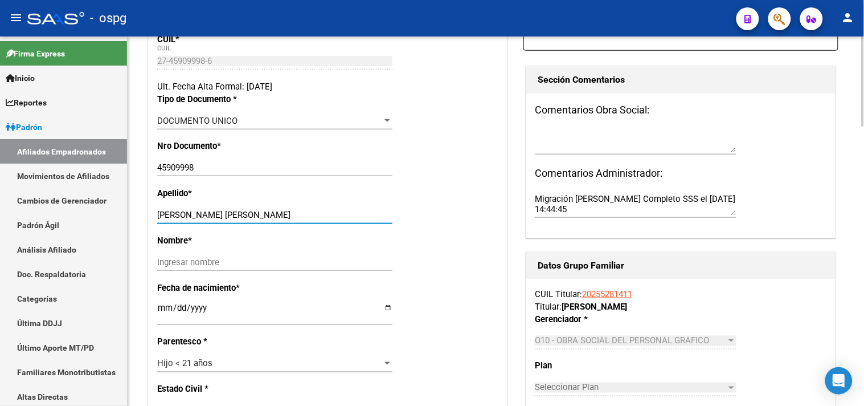
drag, startPoint x: 199, startPoint y: 214, endPoint x: 311, endPoint y: 215, distance: 111.7
click at [307, 215] on input "[PERSON_NAME] [PERSON_NAME]" at bounding box center [274, 215] width 235 height 10
type input "[PERSON_NAME]"
click at [169, 268] on div "Ingresar nombre" at bounding box center [274, 262] width 235 height 17
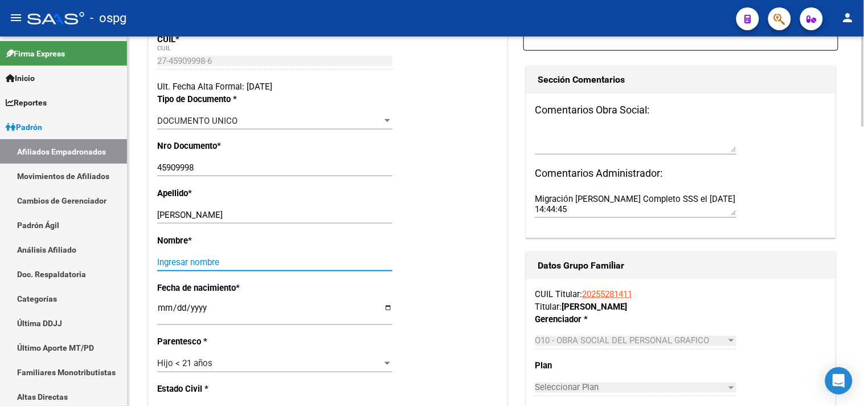
paste input "[PERSON_NAME]"
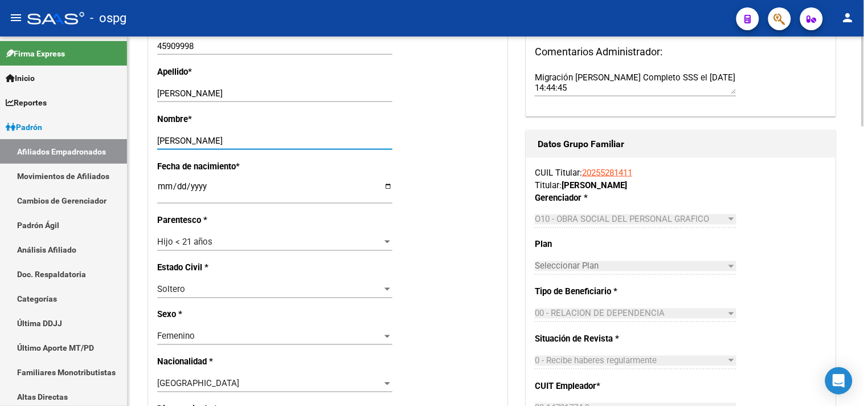
scroll to position [380, 0]
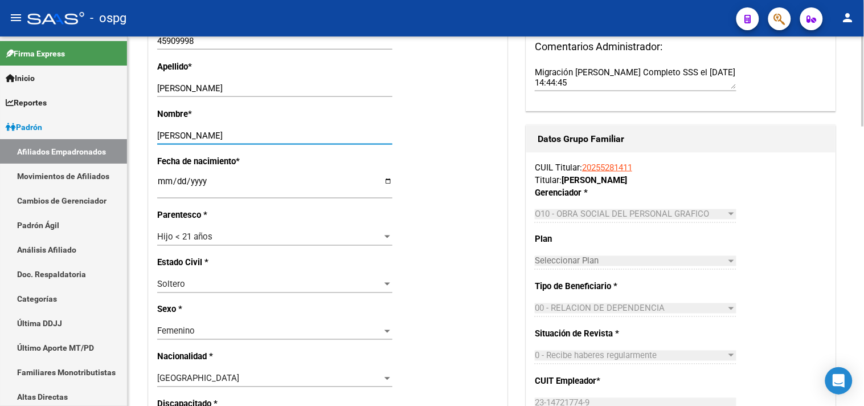
type input "[PERSON_NAME]"
click at [213, 240] on div "Hijo < 21 años" at bounding box center [269, 237] width 225 height 10
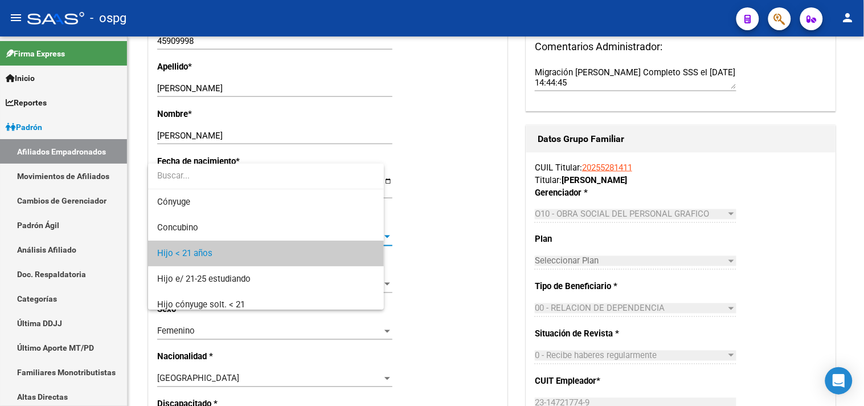
scroll to position [17, 0]
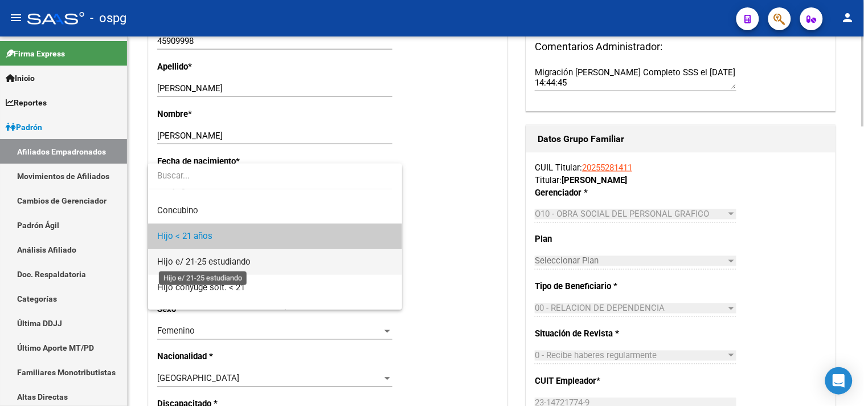
click at [226, 260] on span "Hijo e/ 21-25 estudiando" at bounding box center [203, 261] width 93 height 10
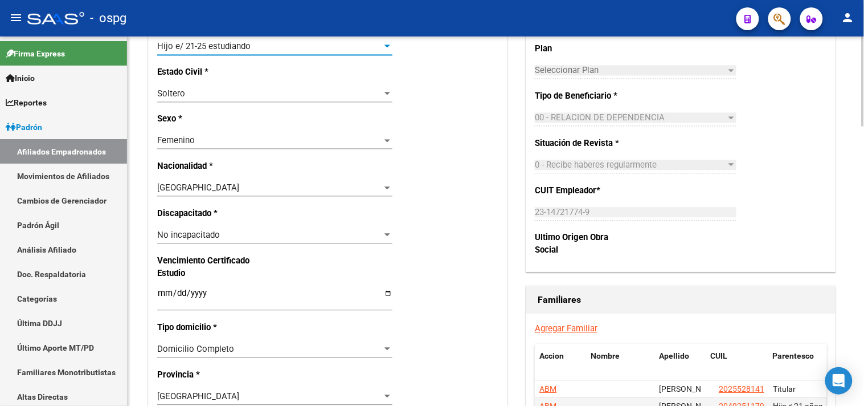
scroll to position [633, 0]
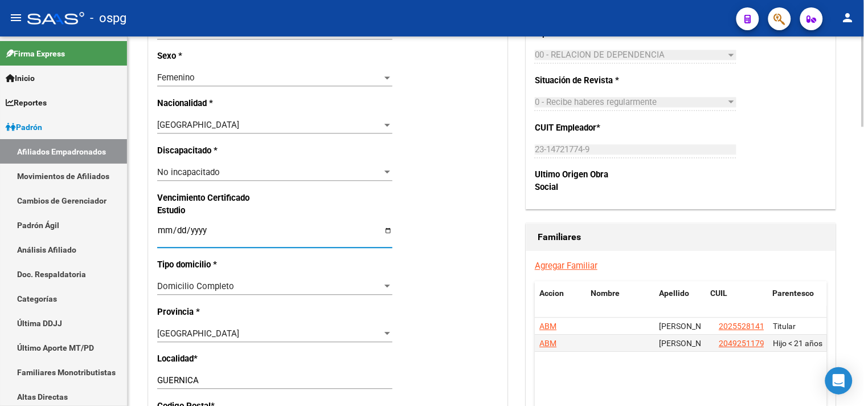
click at [162, 237] on input "Ingresar fecha" at bounding box center [274, 235] width 235 height 18
type input "[DATE]"
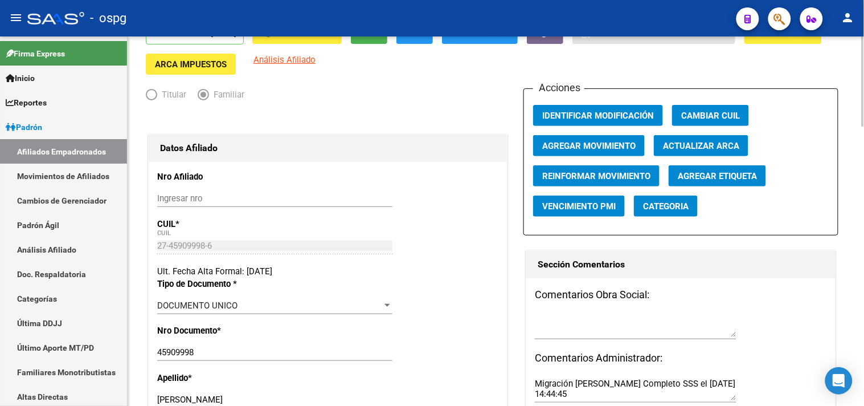
scroll to position [0, 0]
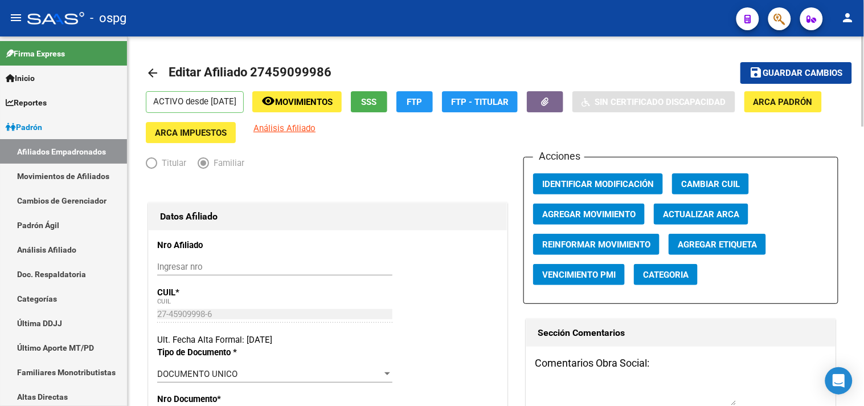
click at [807, 70] on span "Guardar cambios" at bounding box center [804, 73] width 80 height 10
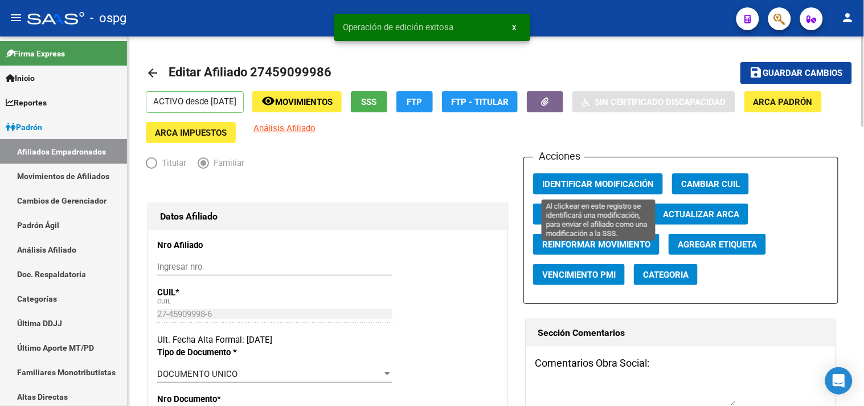
drag, startPoint x: 585, startPoint y: 180, endPoint x: 582, endPoint y: 171, distance: 9.6
click at [585, 181] on span "Identificar Modificación" at bounding box center [599, 184] width 112 height 10
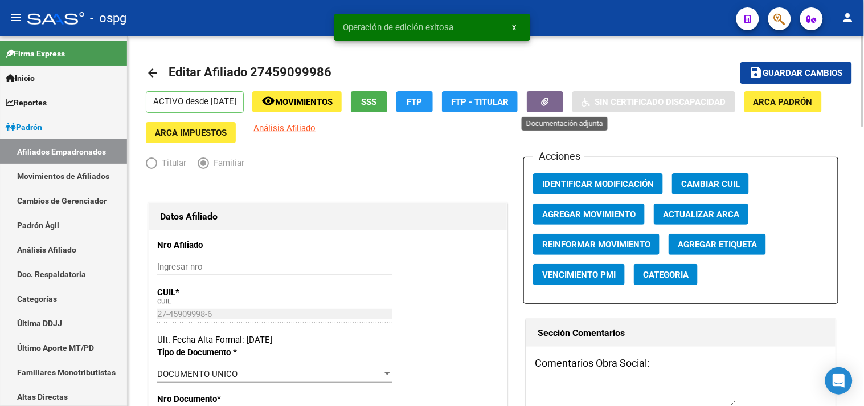
click at [549, 103] on icon "button" at bounding box center [545, 101] width 7 height 9
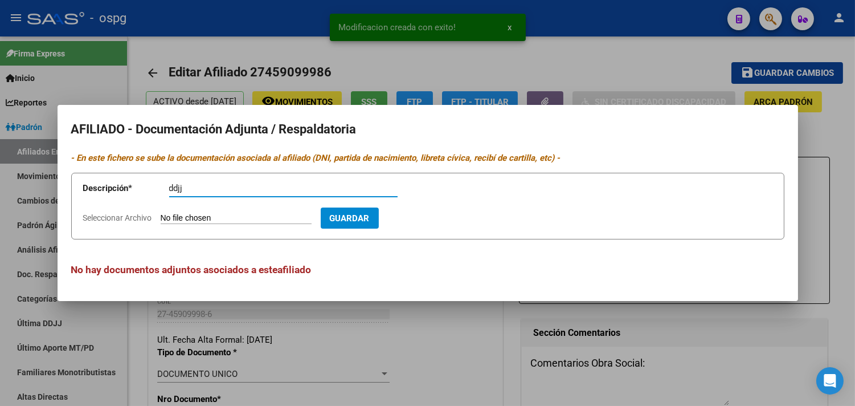
type input "ddjj"
click at [194, 214] on input "Seleccionar Archivo" at bounding box center [236, 218] width 151 height 11
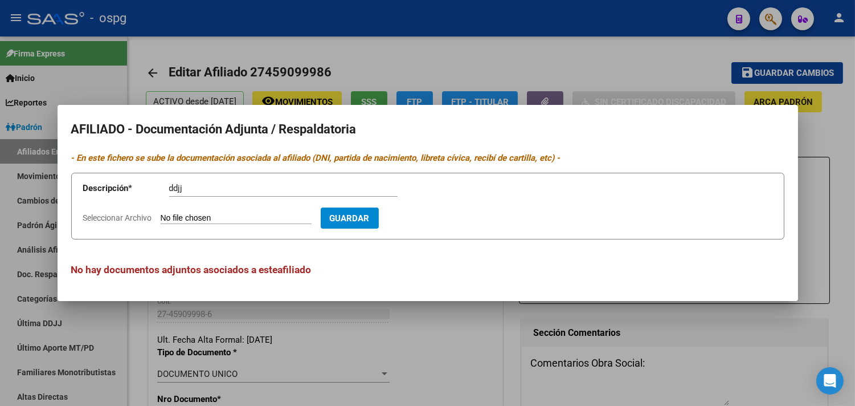
type input "C:\fakepath\ddjj bianca.jpg"
click at [437, 203] on form "Descripción * ddjj Descripción Seleccionar Archivo Eliminar Guardar" at bounding box center [427, 206] width 713 height 67
click at [434, 221] on span "Guardar" at bounding box center [416, 218] width 40 height 10
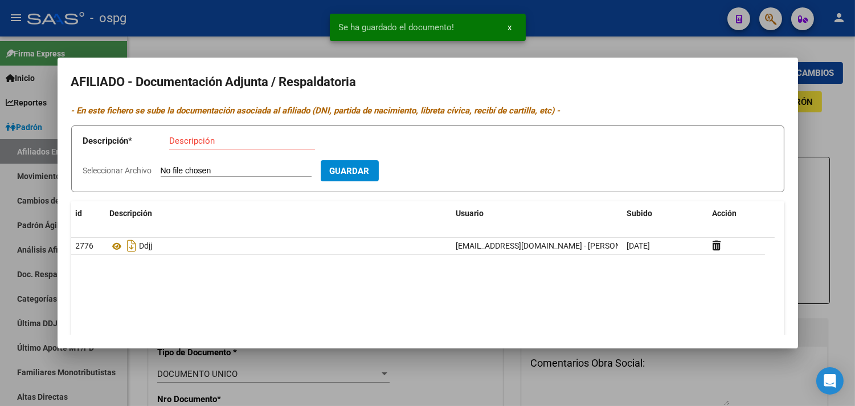
click at [174, 139] on input "Descripción" at bounding box center [242, 141] width 146 height 10
type input "cert"
click at [202, 169] on input "Seleccionar Archivo" at bounding box center [236, 171] width 151 height 11
type input "C:\fakepath\cert bianca.jpg"
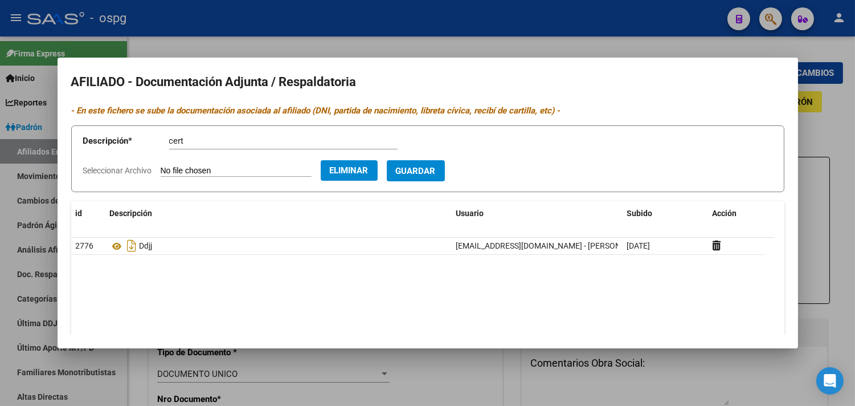
click at [423, 162] on button "Guardar" at bounding box center [416, 170] width 58 height 21
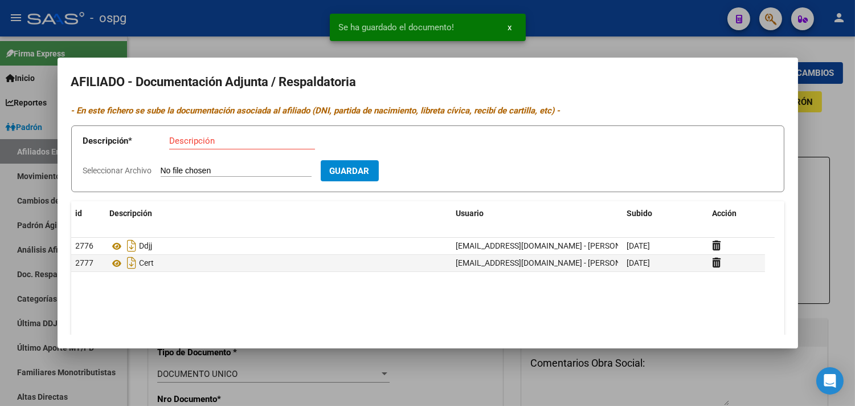
click at [189, 141] on input "Descripción" at bounding box center [242, 141] width 146 height 10
type input "anses"
click at [177, 166] on app-file-uploader "Seleccionar Archivo" at bounding box center [202, 170] width 238 height 10
click at [197, 174] on input "Seleccionar Archivo" at bounding box center [236, 171] width 151 height 11
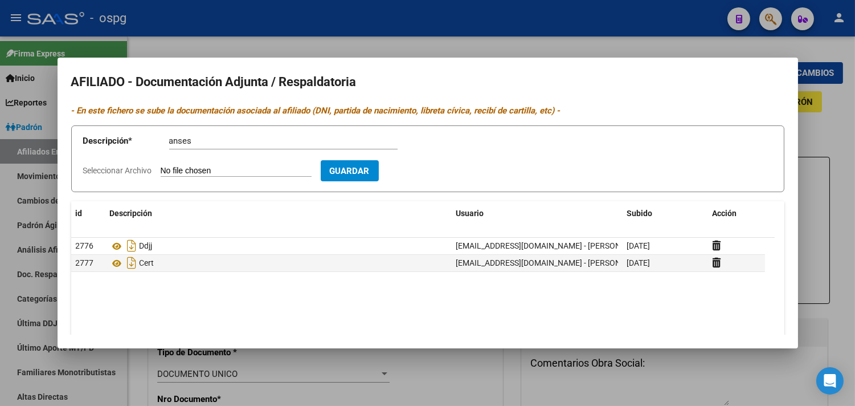
type input "C:\fakepath\anses bianca.jpg"
click at [436, 174] on span "Guardar" at bounding box center [416, 171] width 40 height 10
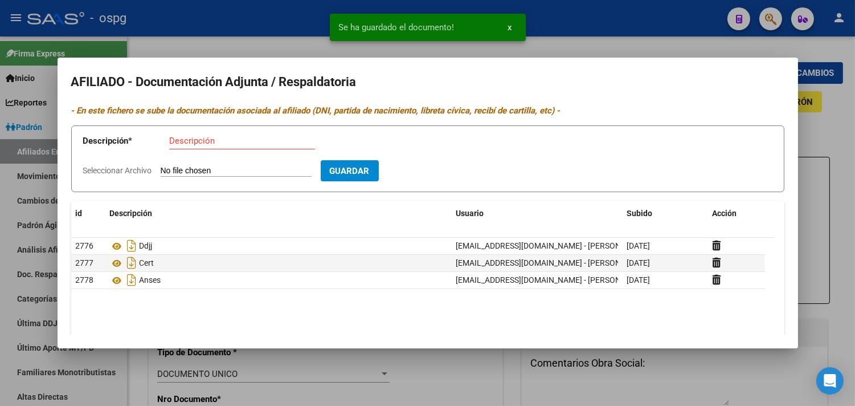
click at [231, 43] on div at bounding box center [427, 203] width 855 height 406
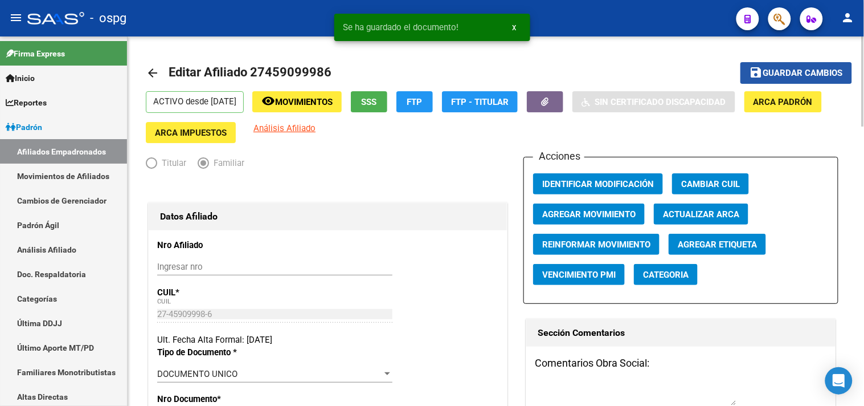
drag, startPoint x: 804, startPoint y: 70, endPoint x: 765, endPoint y: 83, distance: 41.1
click at [804, 70] on span "Guardar cambios" at bounding box center [804, 73] width 80 height 10
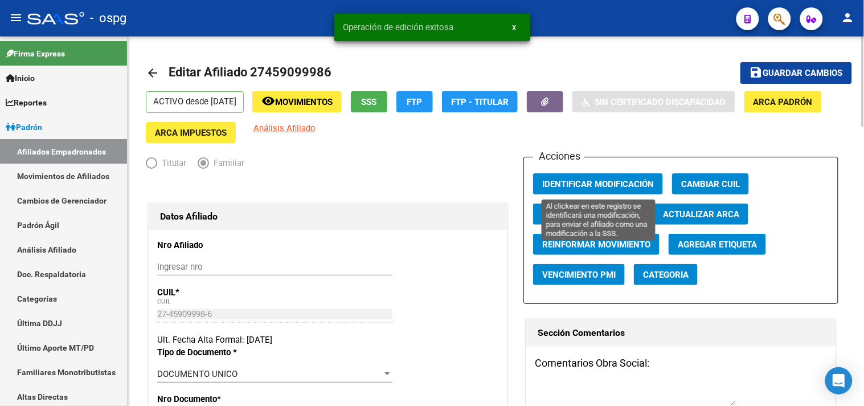
click at [599, 185] on span "Identificar Modificación" at bounding box center [599, 184] width 112 height 10
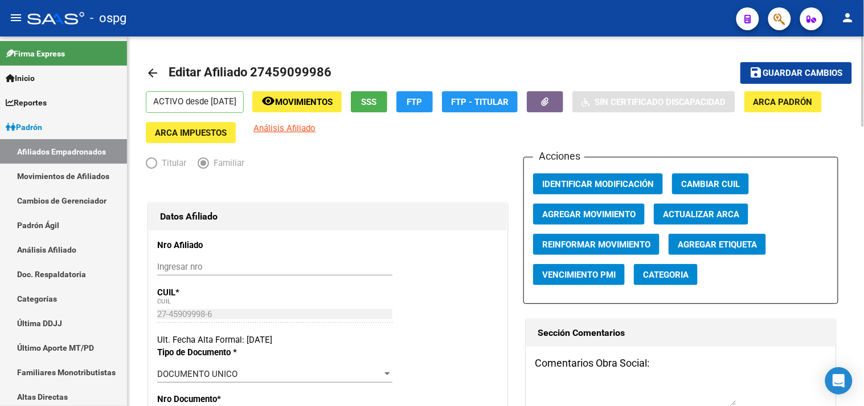
click at [779, 76] on span "Guardar cambios" at bounding box center [804, 73] width 80 height 10
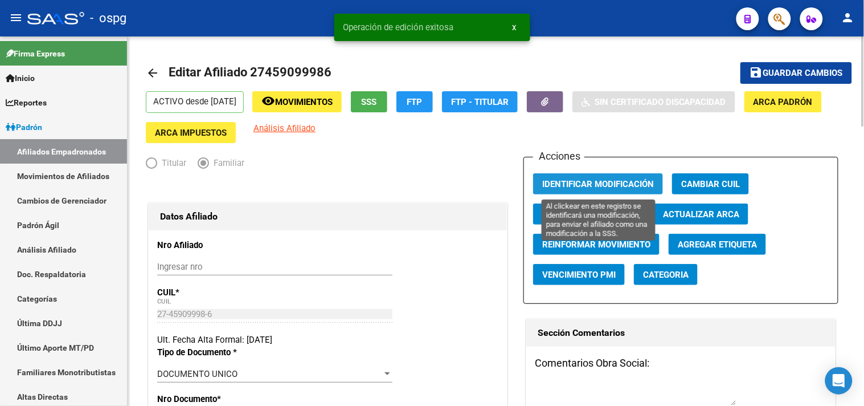
click at [580, 178] on span "Identificar Modificación" at bounding box center [599, 183] width 112 height 10
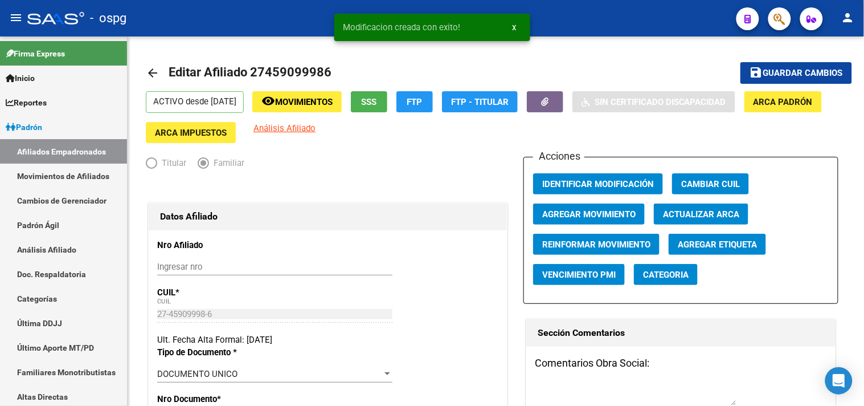
click at [250, 14] on div "- ospg" at bounding box center [377, 18] width 700 height 25
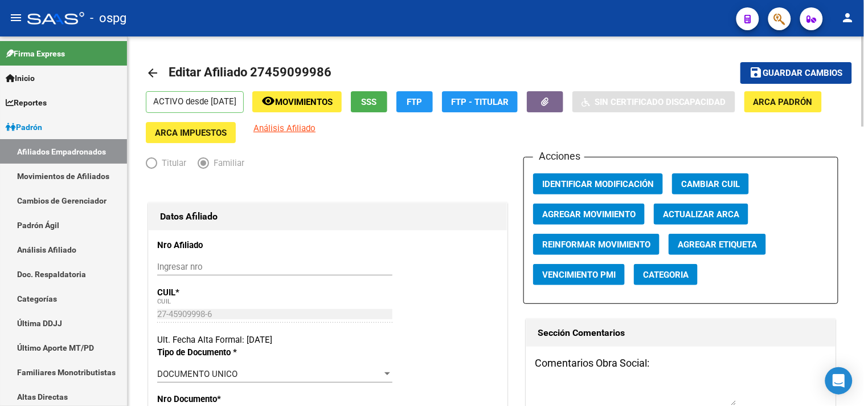
click at [552, 295] on div "Acciones Identificar Modificación Cambiar CUIL Agregar Movimiento Actualizar AR…" at bounding box center [681, 230] width 315 height 147
click at [807, 70] on span "Guardar cambios" at bounding box center [804, 73] width 80 height 10
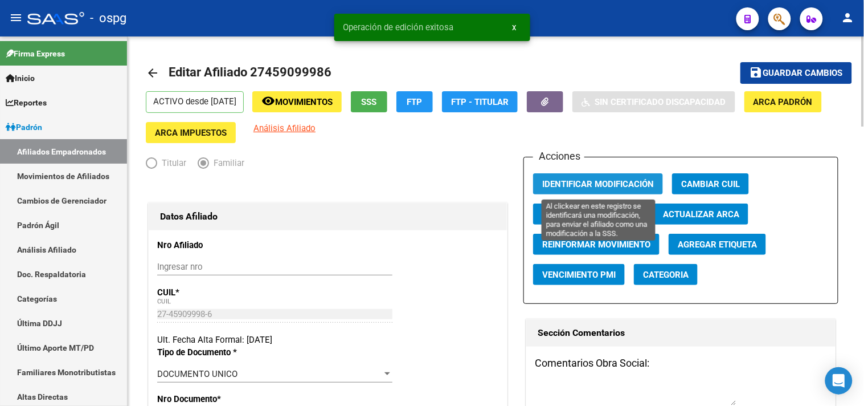
click at [585, 186] on span "Identificar Modificación" at bounding box center [599, 184] width 112 height 10
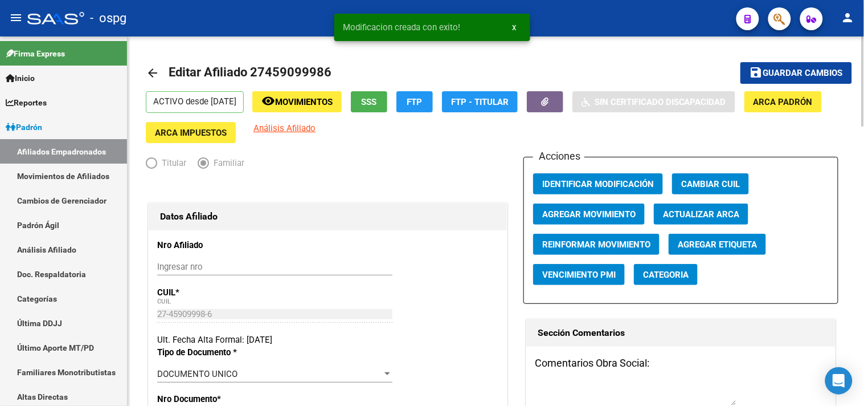
click at [153, 72] on mat-icon "arrow_back" at bounding box center [153, 73] width 14 height 14
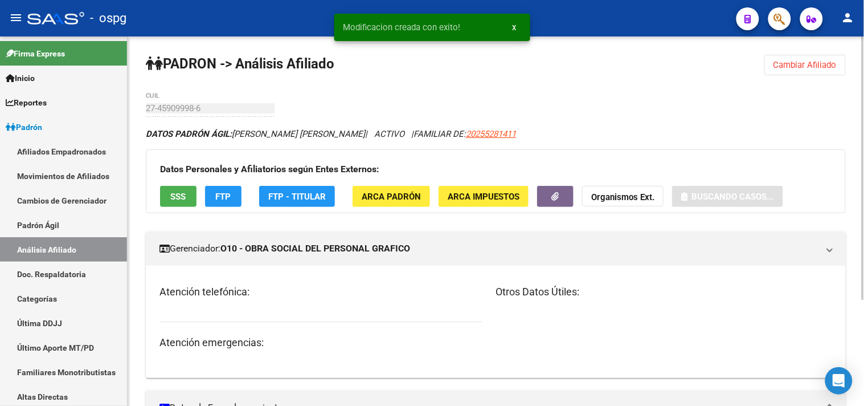
click at [771, 65] on button "Cambiar Afiliado" at bounding box center [805, 65] width 81 height 21
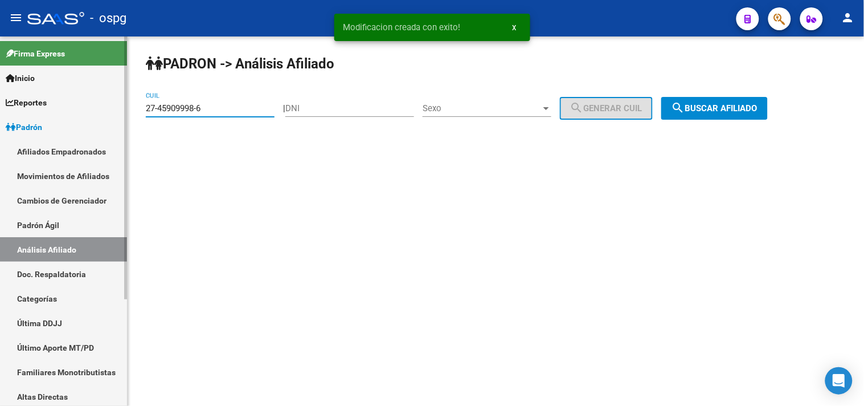
drag, startPoint x: 214, startPoint y: 112, endPoint x: 101, endPoint y: 99, distance: 113.5
click at [107, 103] on mat-sidenav-container "Firma Express Inicio Calendario SSS Instructivos Contacto OS Reportes Ingresos …" at bounding box center [432, 220] width 864 height 369
paste input "27-06357571-8"
type input "27-06357571-8"
click at [735, 98] on button "search Buscar afiliado" at bounding box center [715, 108] width 107 height 23
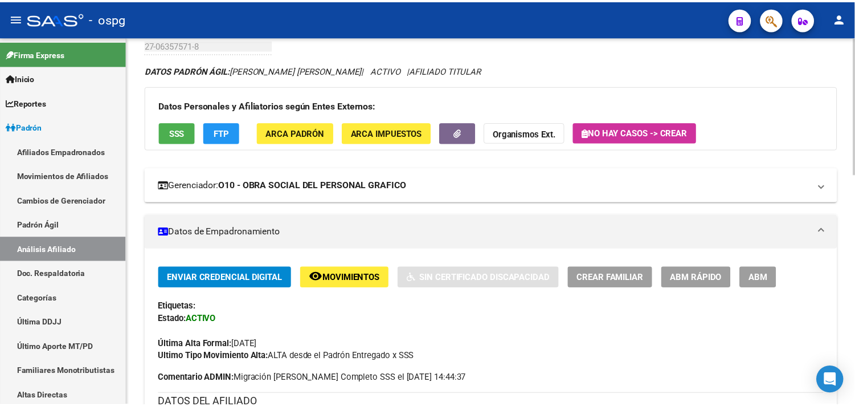
scroll to position [63, 0]
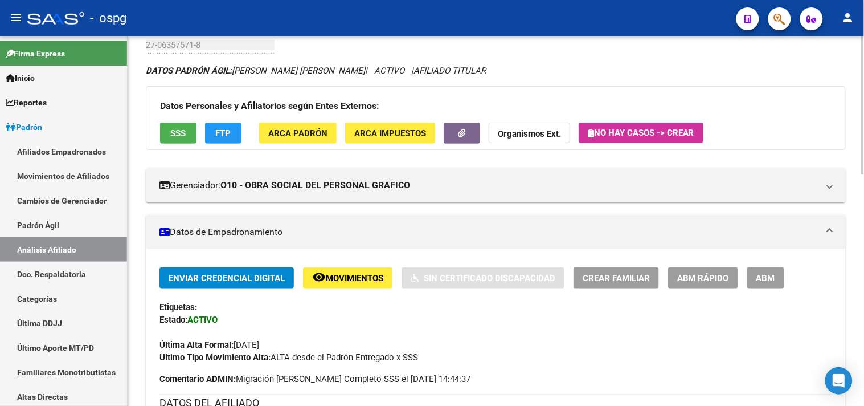
click at [216, 134] on span "FTP" at bounding box center [223, 133] width 15 height 10
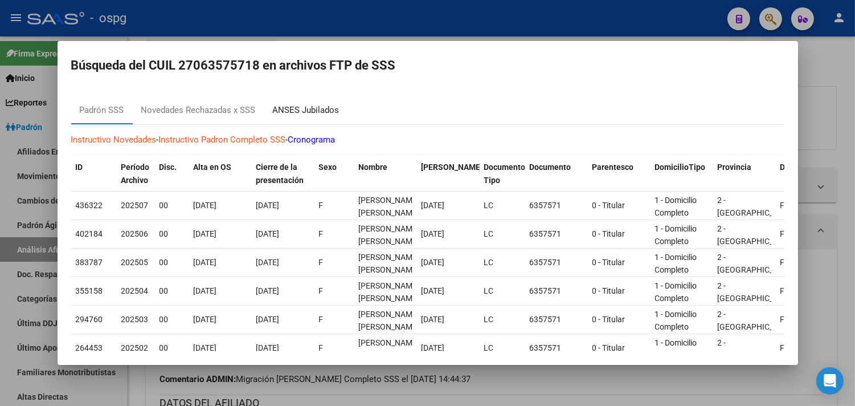
click at [304, 117] on div "ANSES Jubilados" at bounding box center [306, 110] width 84 height 27
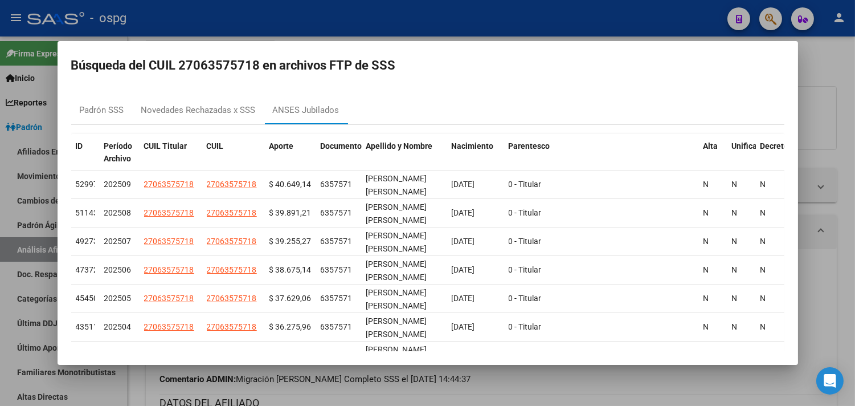
click at [334, 16] on div at bounding box center [427, 203] width 855 height 406
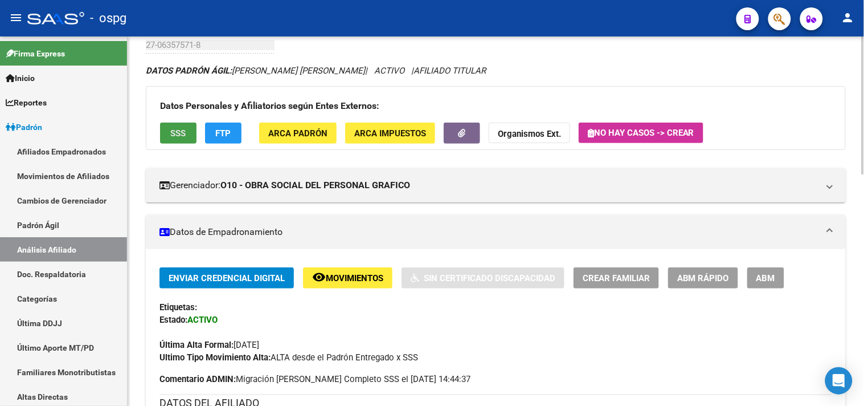
click at [173, 138] on span "SSS" at bounding box center [178, 133] width 15 height 10
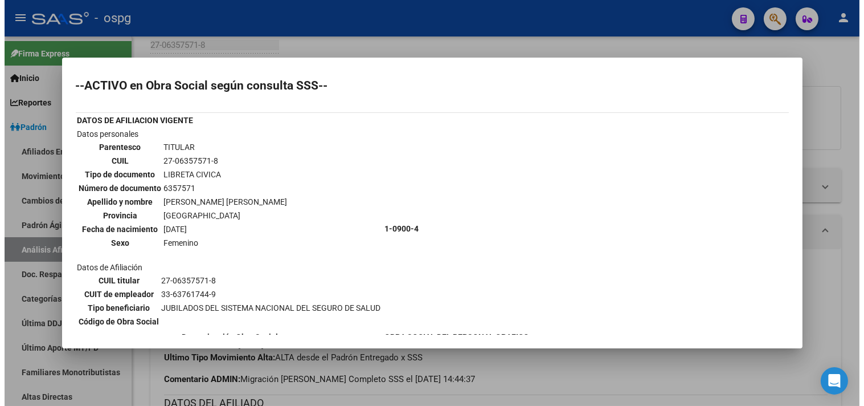
scroll to position [0, 0]
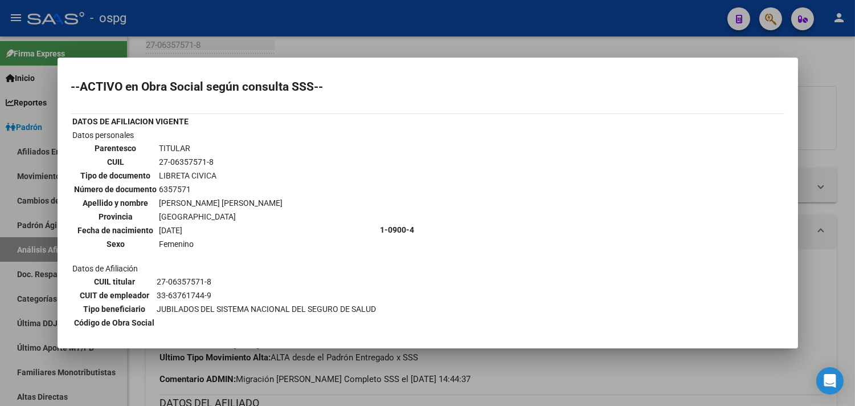
click at [221, 10] on div at bounding box center [427, 203] width 855 height 406
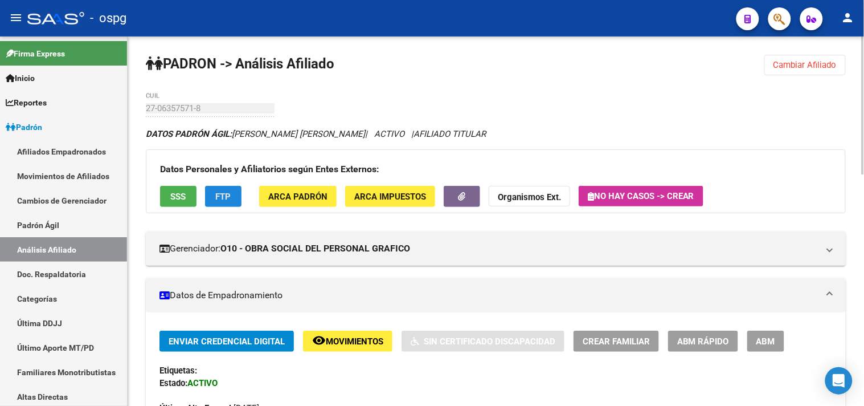
click at [229, 206] on button "FTP" at bounding box center [223, 196] width 36 height 21
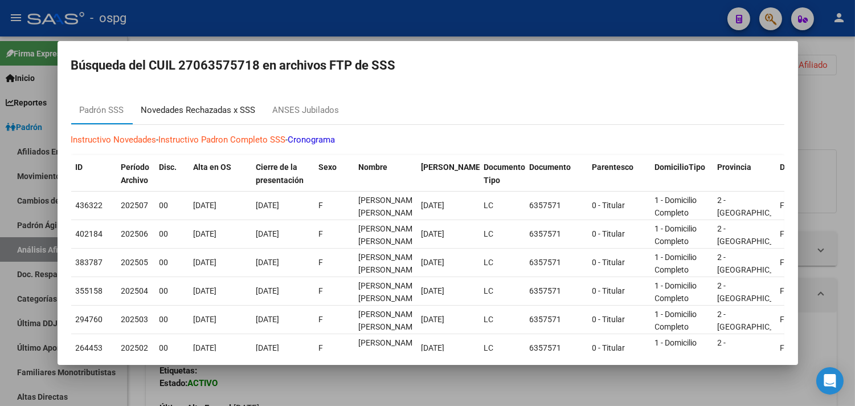
click at [211, 101] on div "Novedades Rechazadas x SSS" at bounding box center [199, 110] width 132 height 27
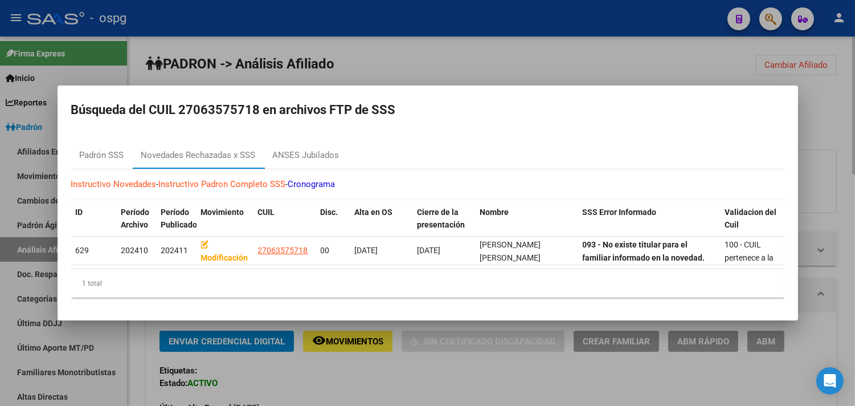
click at [235, 51] on div at bounding box center [427, 203] width 855 height 406
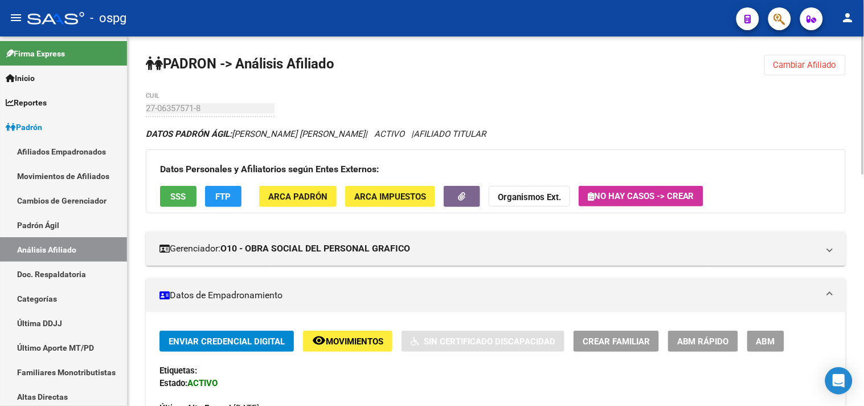
click at [231, 205] on button "FTP" at bounding box center [223, 196] width 36 height 21
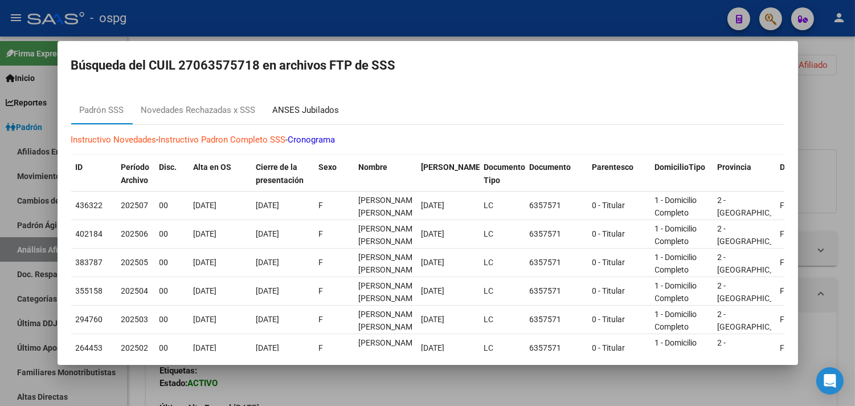
click at [317, 112] on div "ANSES Jubilados" at bounding box center [306, 110] width 67 height 13
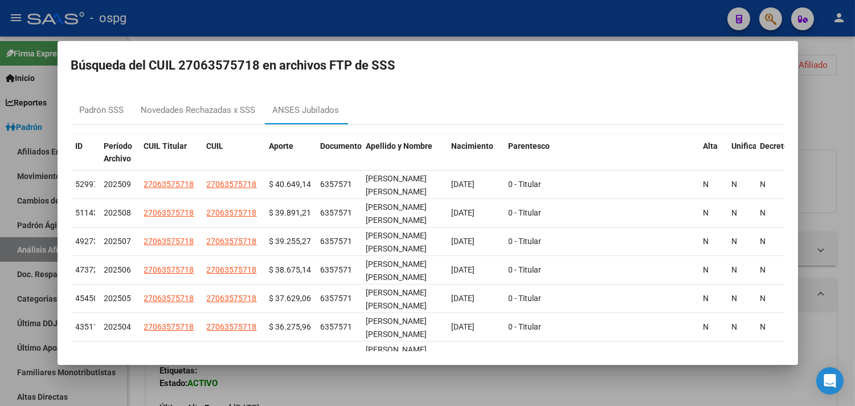
drag, startPoint x: 335, startPoint y: 28, endPoint x: 402, endPoint y: 25, distance: 67.3
click at [335, 27] on div at bounding box center [427, 203] width 855 height 406
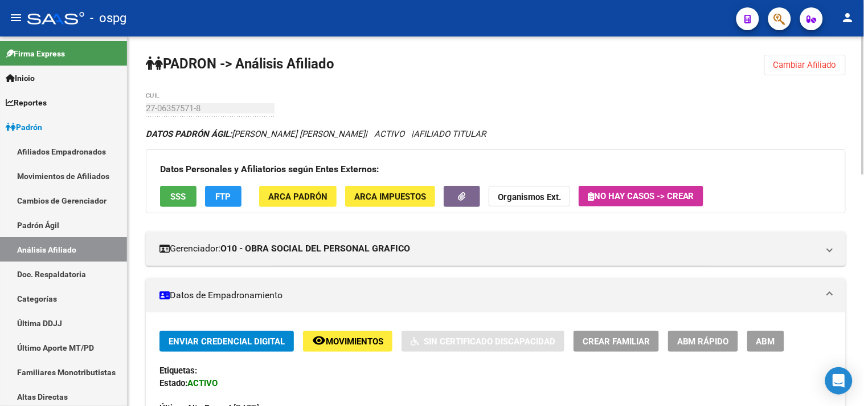
click at [770, 72] on button "Cambiar Afiliado" at bounding box center [805, 65] width 81 height 21
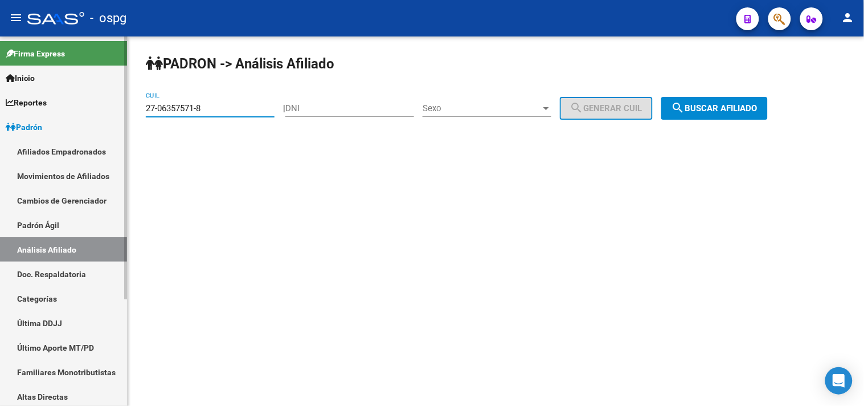
drag, startPoint x: 214, startPoint y: 112, endPoint x: 121, endPoint y: 111, distance: 92.9
click at [121, 111] on mat-sidenav-container "Firma Express Inicio Calendario SSS Instructivos Contacto OS Reportes Ingresos …" at bounding box center [432, 220] width 864 height 369
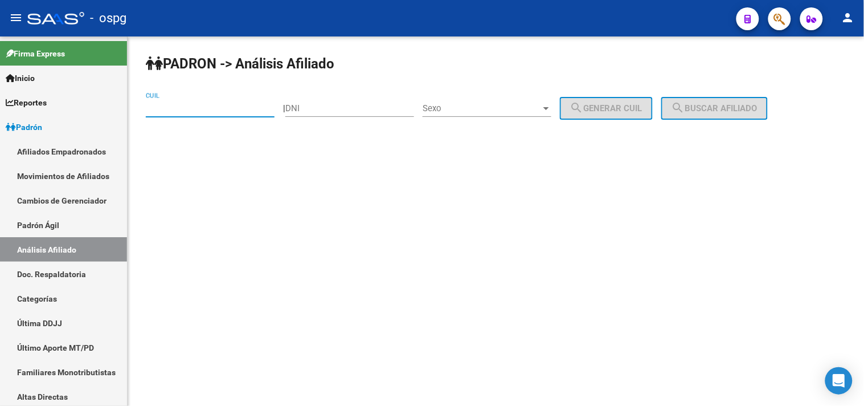
click at [328, 115] on div "DNI" at bounding box center [350, 104] width 129 height 25
type input "2"
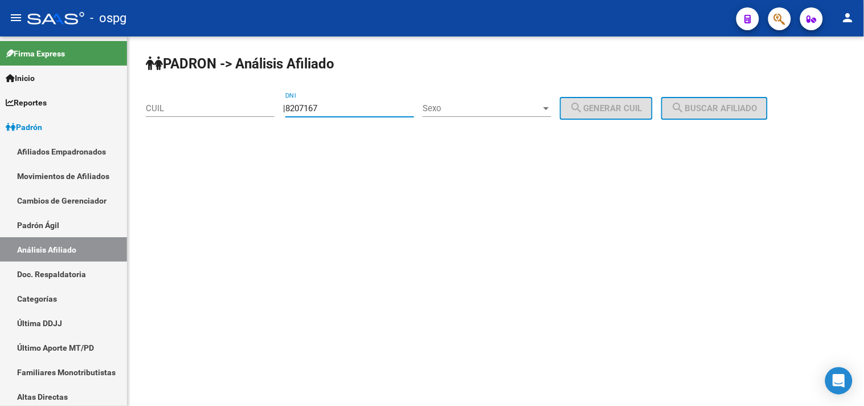
type input "8207167"
click at [499, 107] on span "Sexo" at bounding box center [482, 108] width 119 height 10
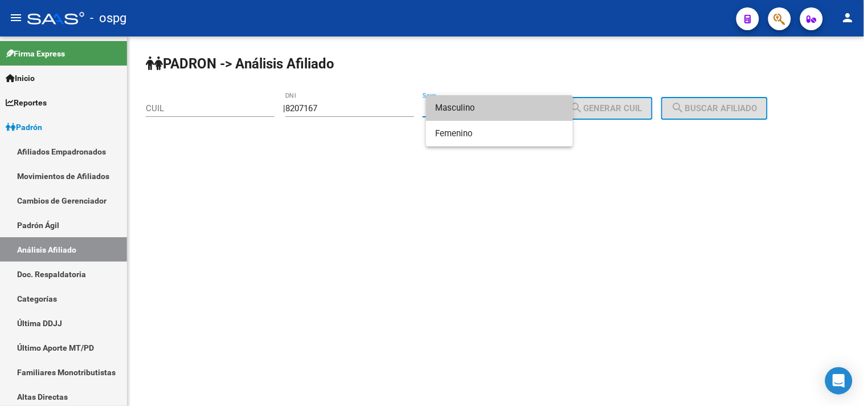
click at [472, 105] on span "Masculino" at bounding box center [499, 108] width 129 height 26
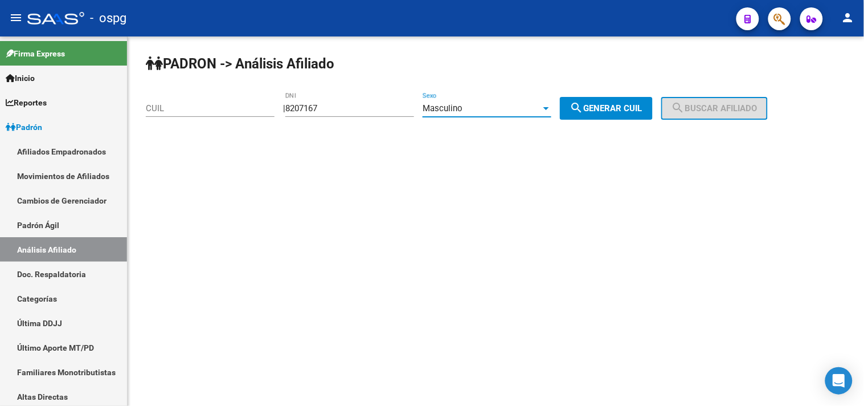
drag, startPoint x: 629, startPoint y: 107, endPoint x: 656, endPoint y: 105, distance: 28.0
click at [640, 107] on span "search Generar CUIL" at bounding box center [606, 108] width 72 height 10
type input "23-08207167-9"
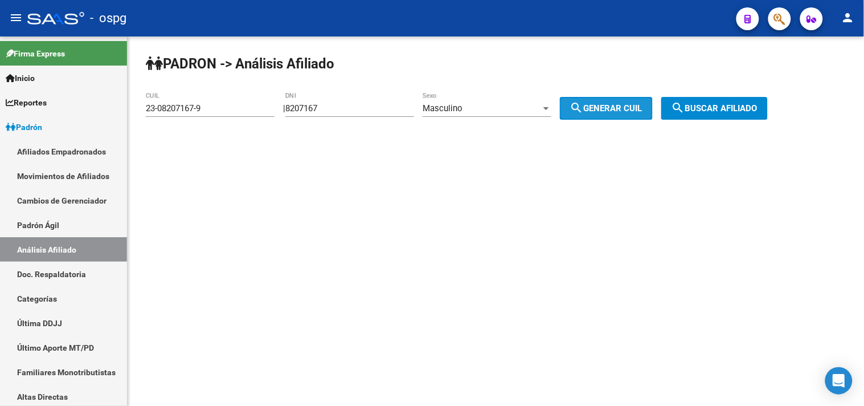
click at [686, 101] on mat-icon "search" at bounding box center [679, 108] width 14 height 14
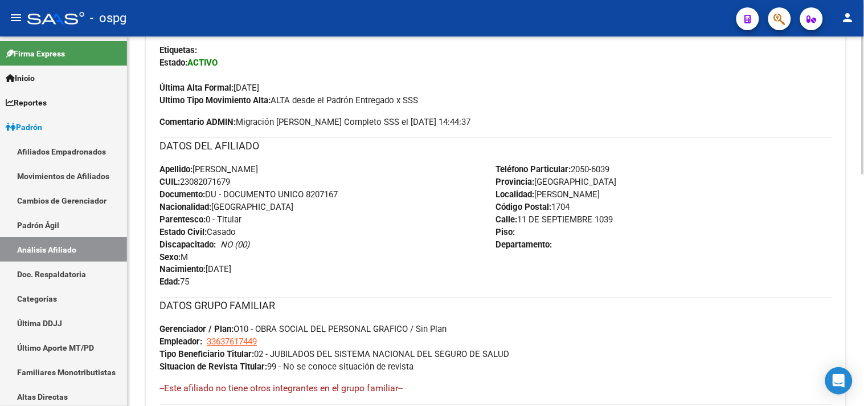
scroll to position [253, 0]
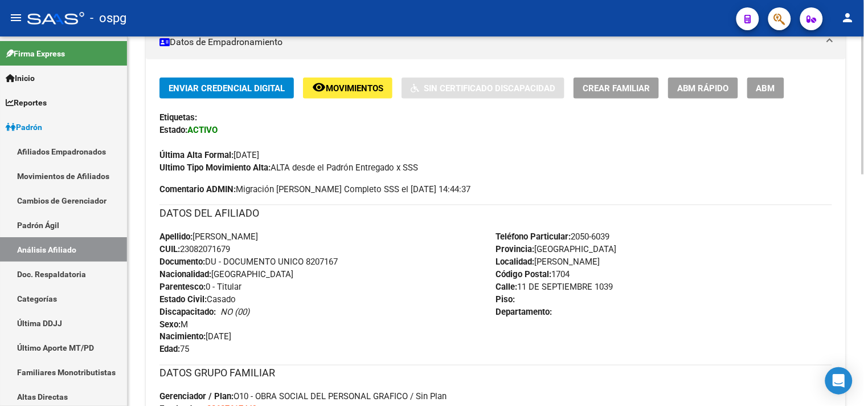
click at [764, 89] on span "ABM" at bounding box center [766, 88] width 19 height 10
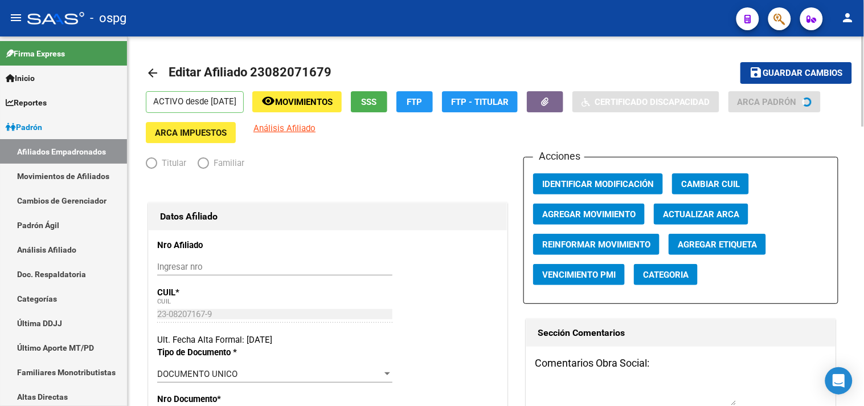
radio input "true"
type input "33-63761744-9"
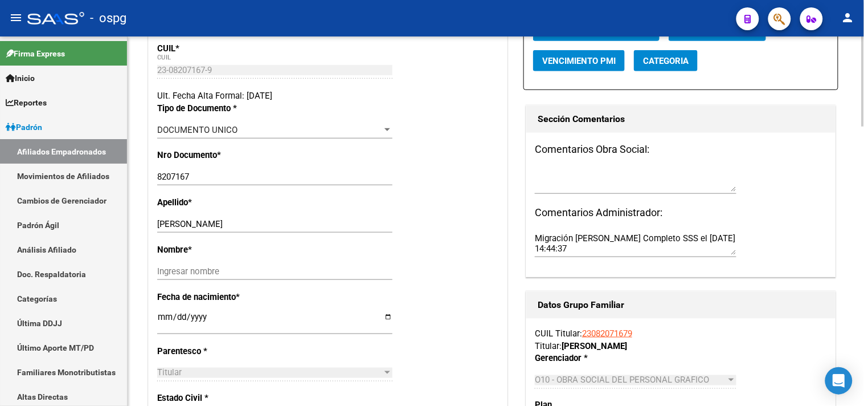
scroll to position [253, 0]
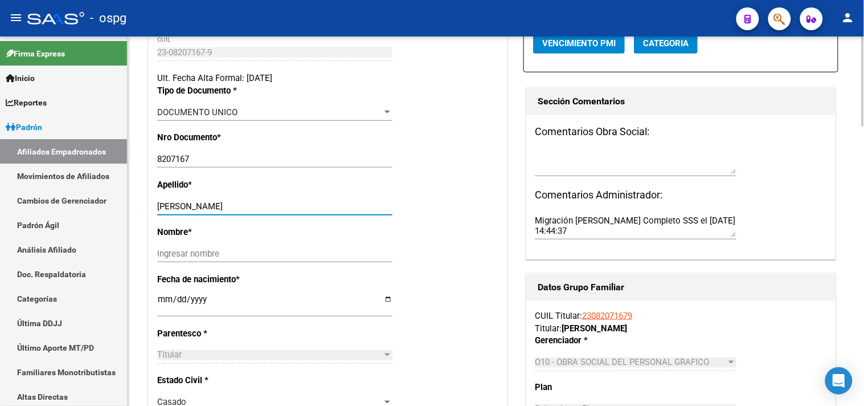
drag, startPoint x: 183, startPoint y: 214, endPoint x: 259, endPoint y: 214, distance: 75.2
click at [259, 211] on input "[PERSON_NAME]" at bounding box center [274, 206] width 235 height 10
type input "ARIAS"
click at [175, 259] on input "Ingresar nombre" at bounding box center [274, 253] width 235 height 10
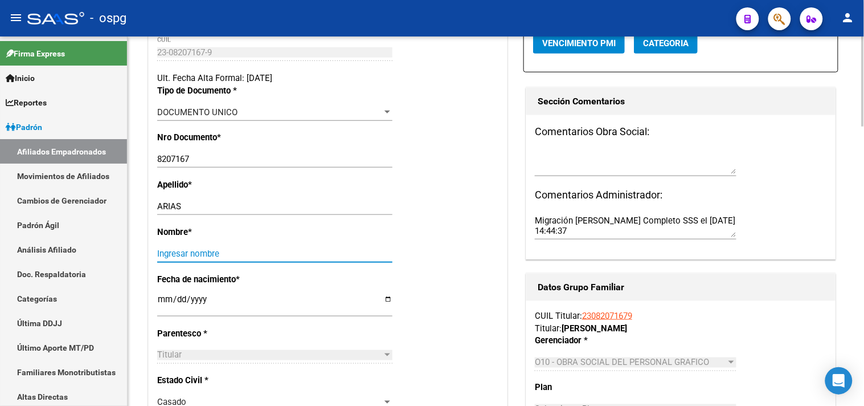
paste input "[PERSON_NAME]"
type input "[PERSON_NAME]"
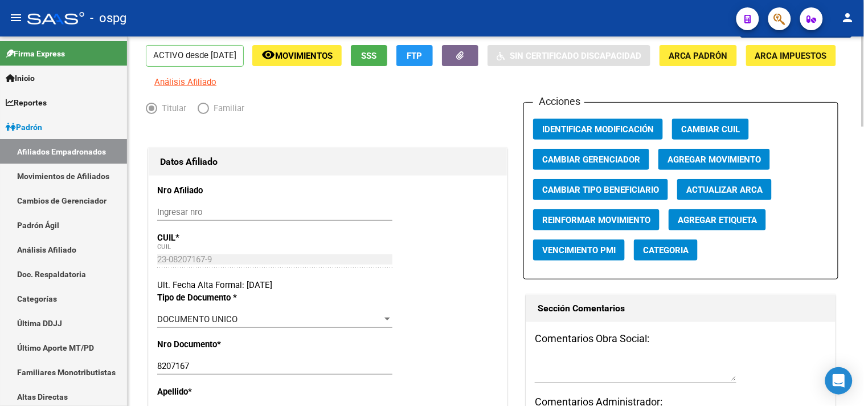
scroll to position [0, 0]
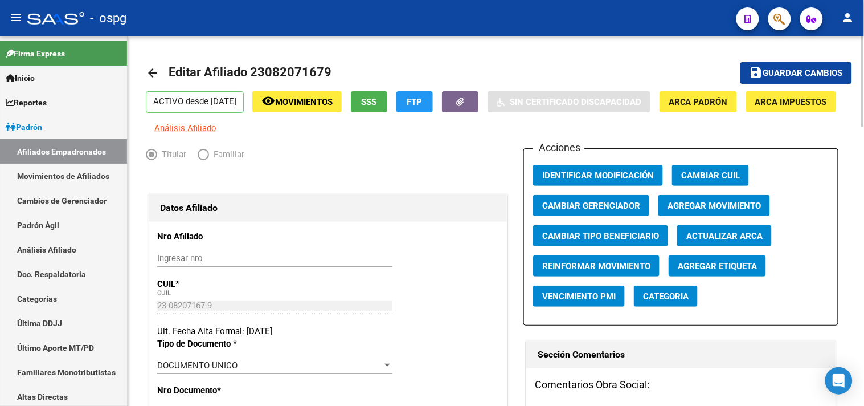
click at [799, 74] on span "Guardar cambios" at bounding box center [804, 73] width 80 height 10
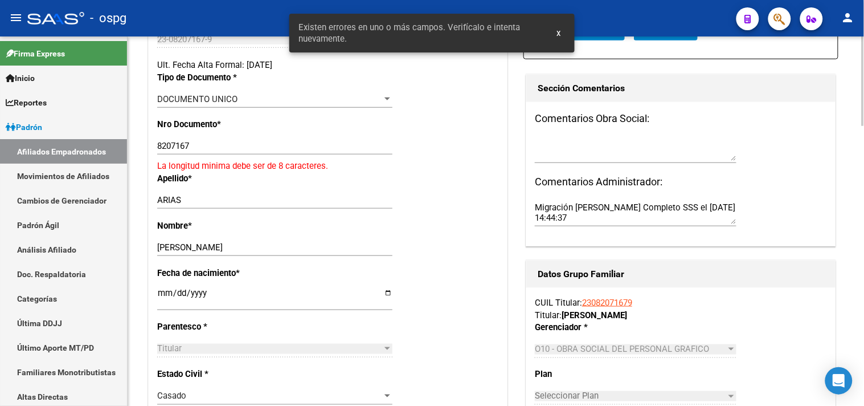
scroll to position [253, 0]
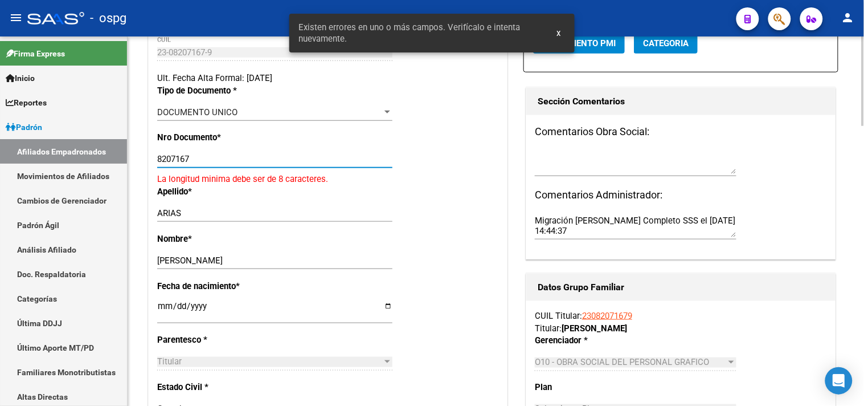
click at [157, 162] on input "8207167" at bounding box center [274, 159] width 235 height 10
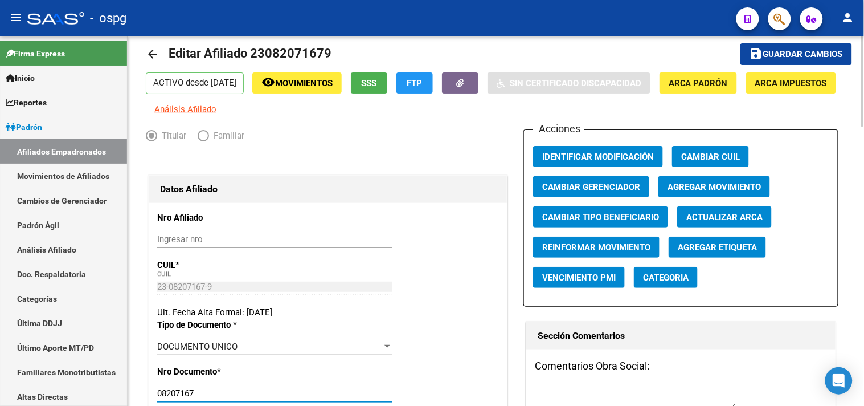
scroll to position [0, 0]
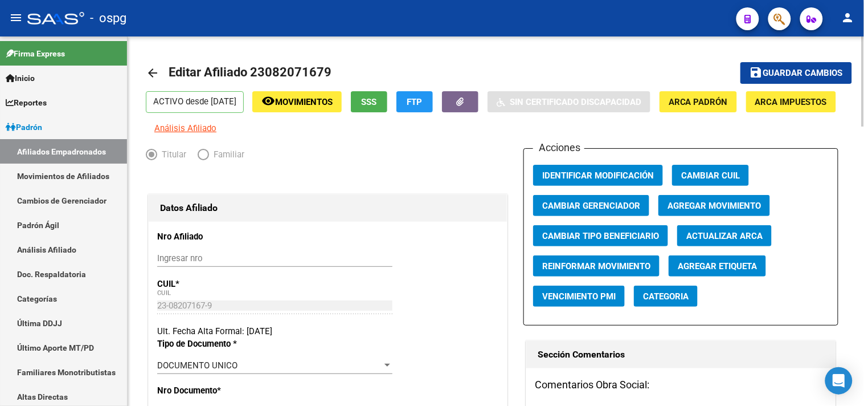
type input "08207167"
click at [711, 211] on span "Agregar Movimiento" at bounding box center [714, 206] width 93 height 10
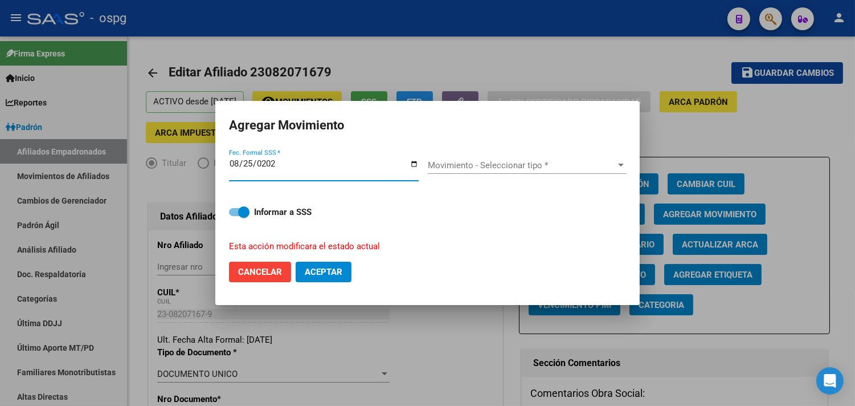
type input "[DATE]"
click at [474, 172] on div "Movimiento - Seleccionar tipo * Movimiento - Seleccionar tipo *" at bounding box center [527, 165] width 199 height 17
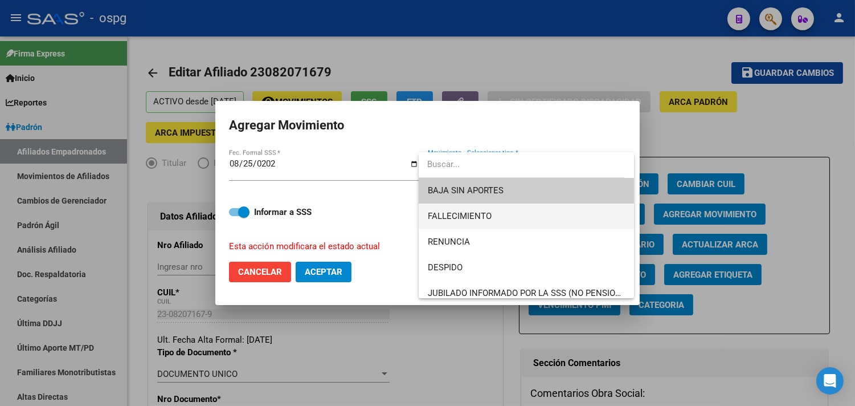
click at [475, 219] on span "FALLECIMIENTO" at bounding box center [460, 216] width 64 height 10
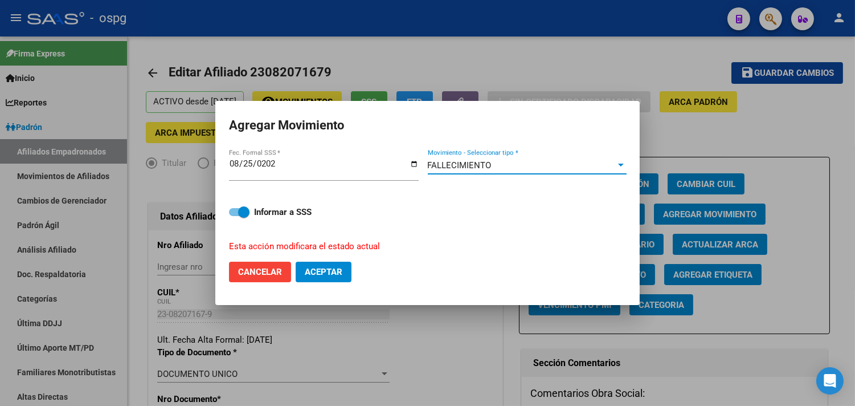
click at [327, 276] on span "Aceptar" at bounding box center [324, 272] width 38 height 10
checkbox input "false"
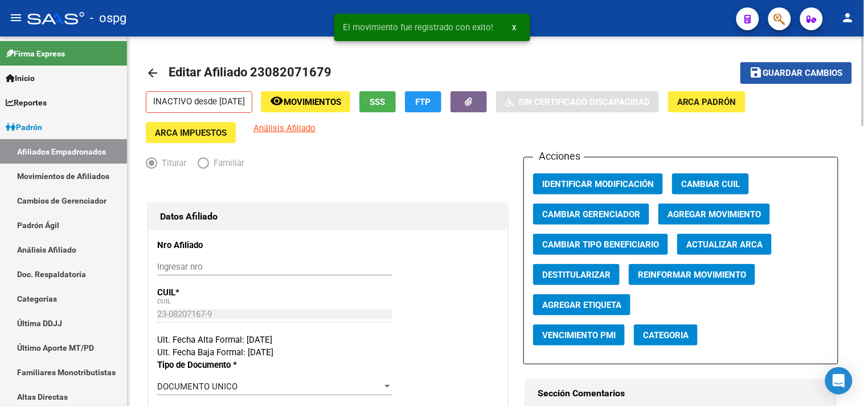
click at [784, 63] on button "save Guardar cambios" at bounding box center [797, 72] width 112 height 21
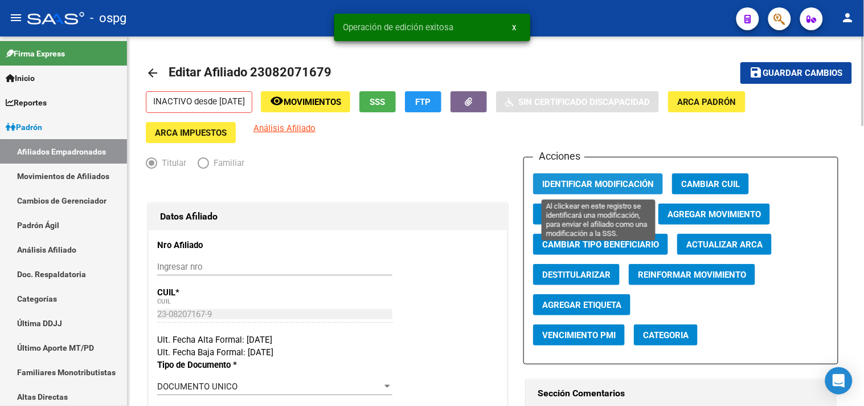
drag, startPoint x: 625, startPoint y: 185, endPoint x: 405, endPoint y: 67, distance: 249.6
click at [622, 183] on span "Identificar Modificación" at bounding box center [599, 184] width 112 height 10
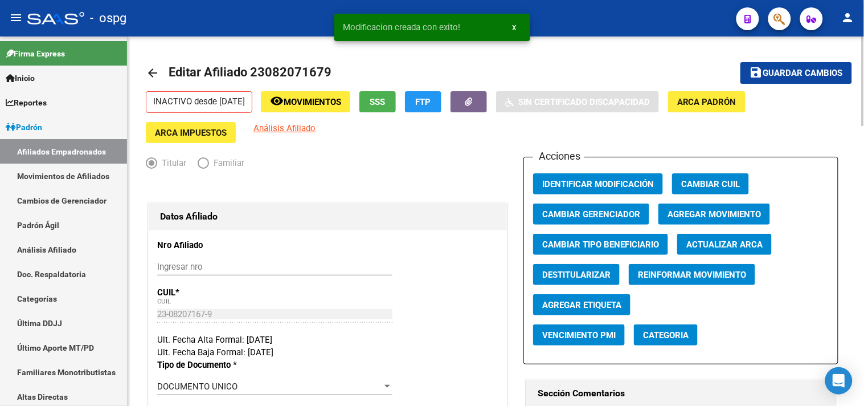
click at [160, 71] on link "arrow_back" at bounding box center [157, 72] width 23 height 27
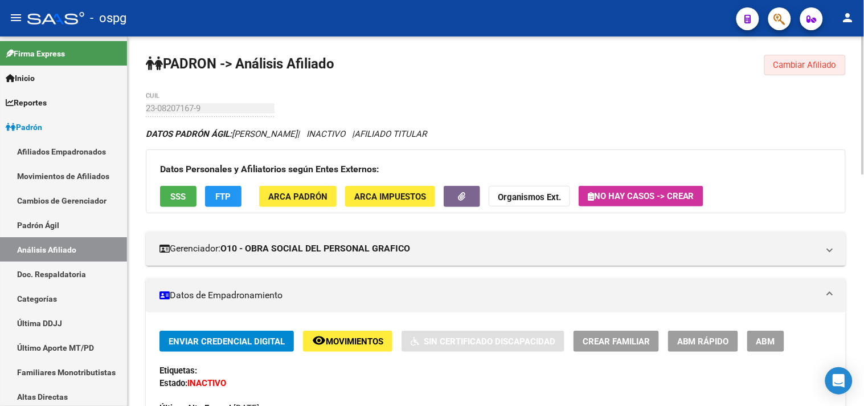
drag, startPoint x: 793, startPoint y: 63, endPoint x: 612, endPoint y: 85, distance: 182.6
click at [790, 67] on span "Cambiar Afiliado" at bounding box center [805, 65] width 63 height 10
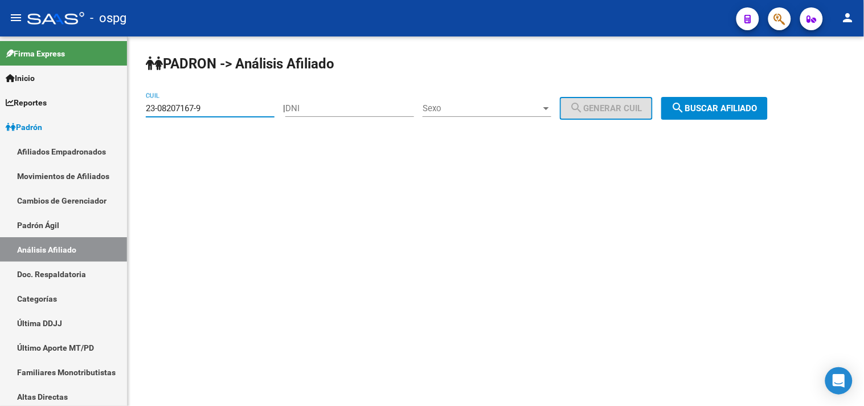
drag, startPoint x: 223, startPoint y: 112, endPoint x: 134, endPoint y: 111, distance: 88.9
click at [134, 111] on div "[PERSON_NAME] -> Análisis Afiliado 23-08207167-9 CUIL | DNI Sexo Sexo search Ge…" at bounding box center [496, 96] width 737 height 120
type input "20-16954104-4"
click at [729, 99] on button "search Buscar afiliado" at bounding box center [715, 108] width 107 height 23
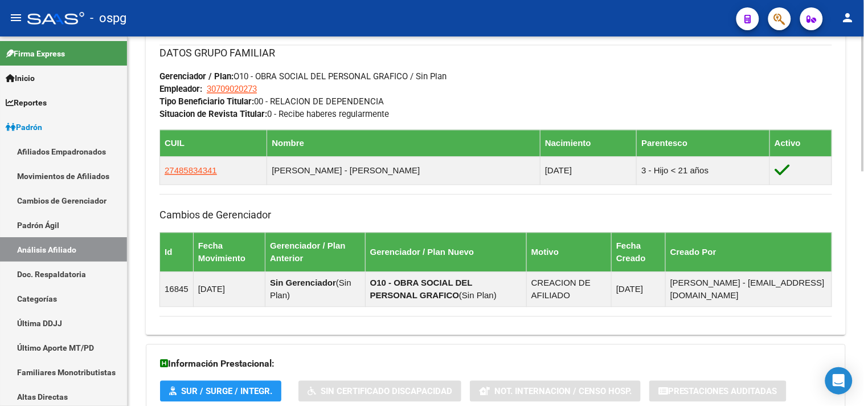
scroll to position [448, 0]
